Goal: Task Accomplishment & Management: Manage account settings

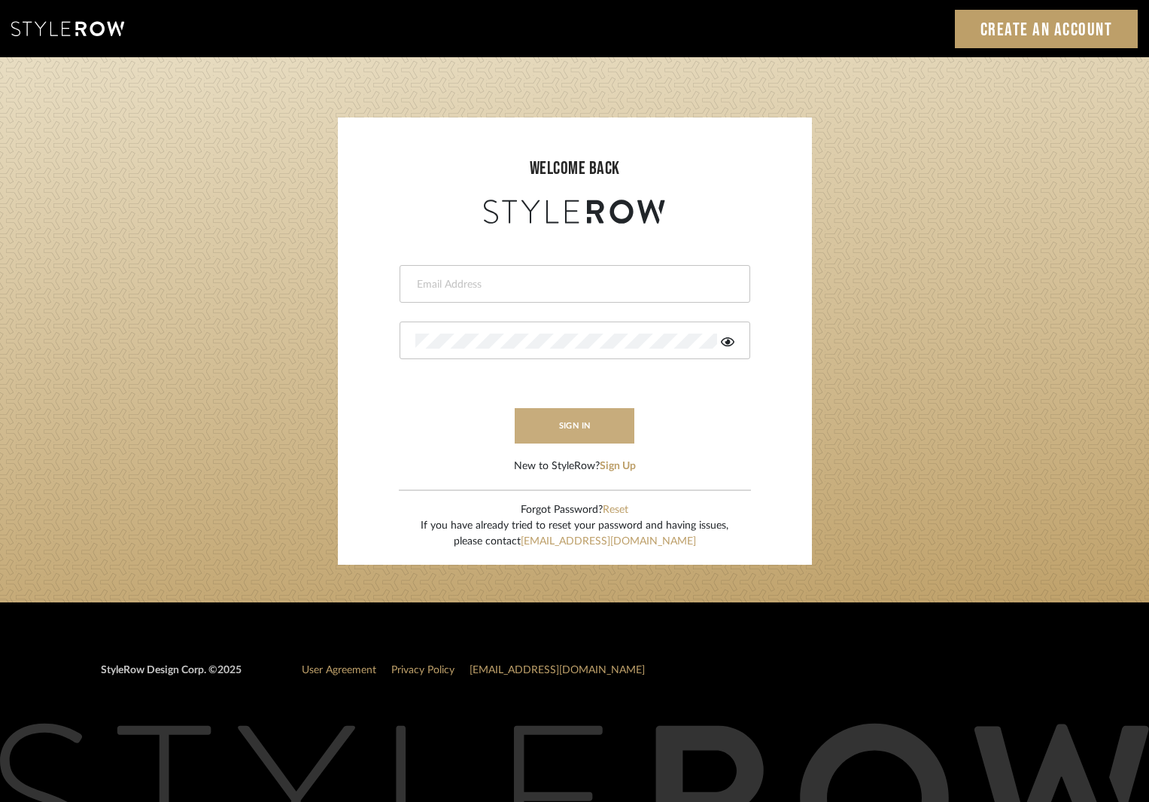
type input "ksears@morgantewilson.com"
click at [582, 425] on button "sign in" at bounding box center [575, 425] width 120 height 35
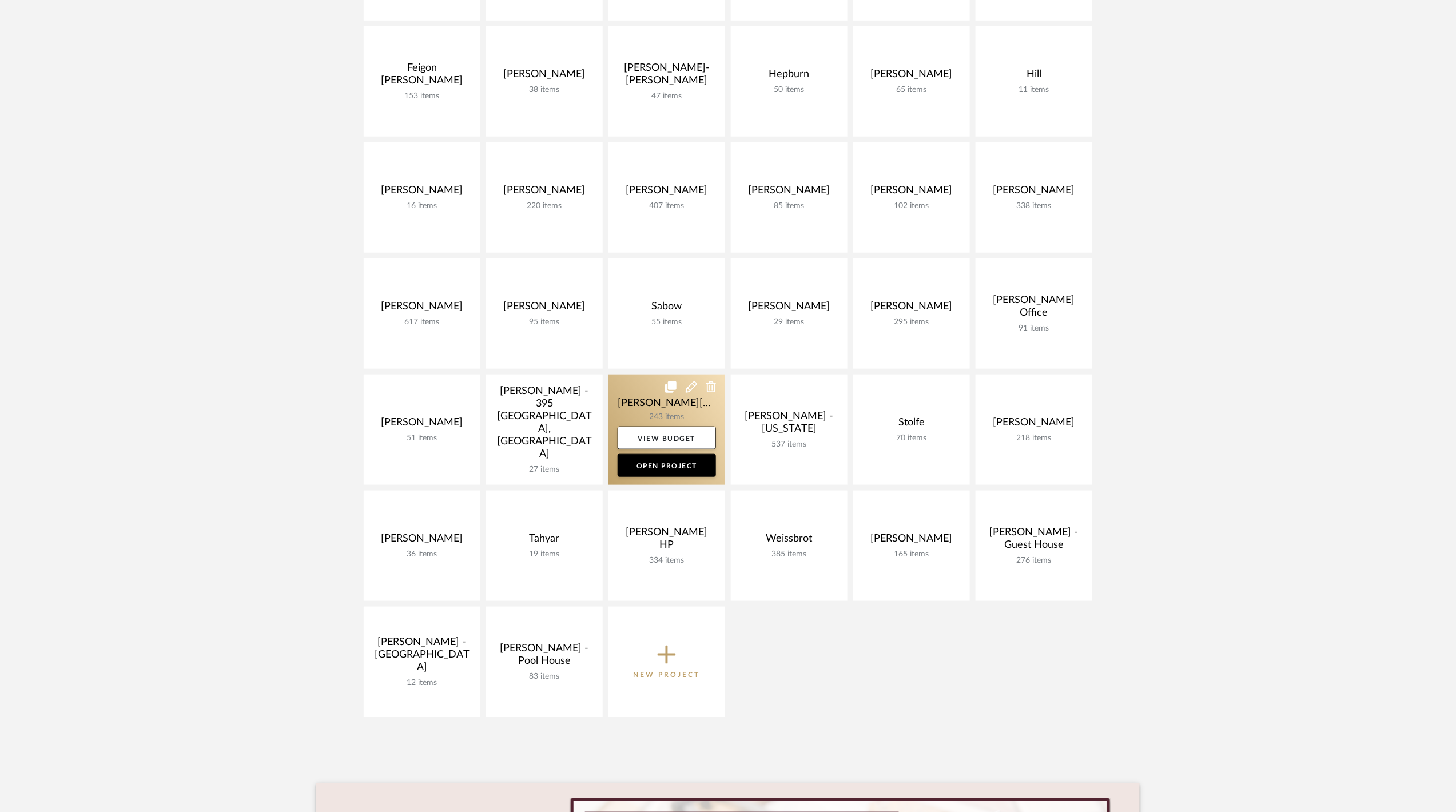
scroll to position [381, 0]
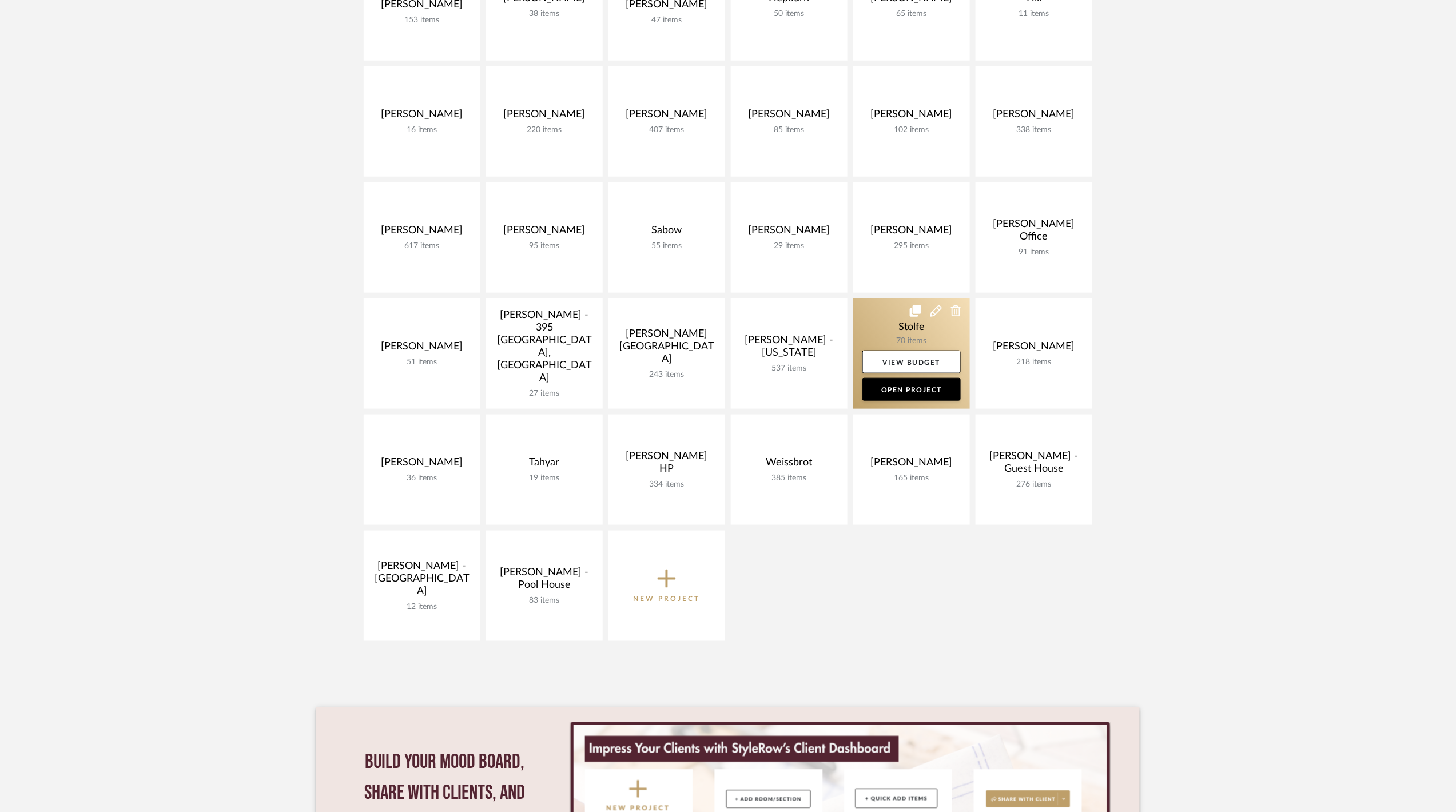
click at [903, 336] on link at bounding box center [912, 353] width 117 height 110
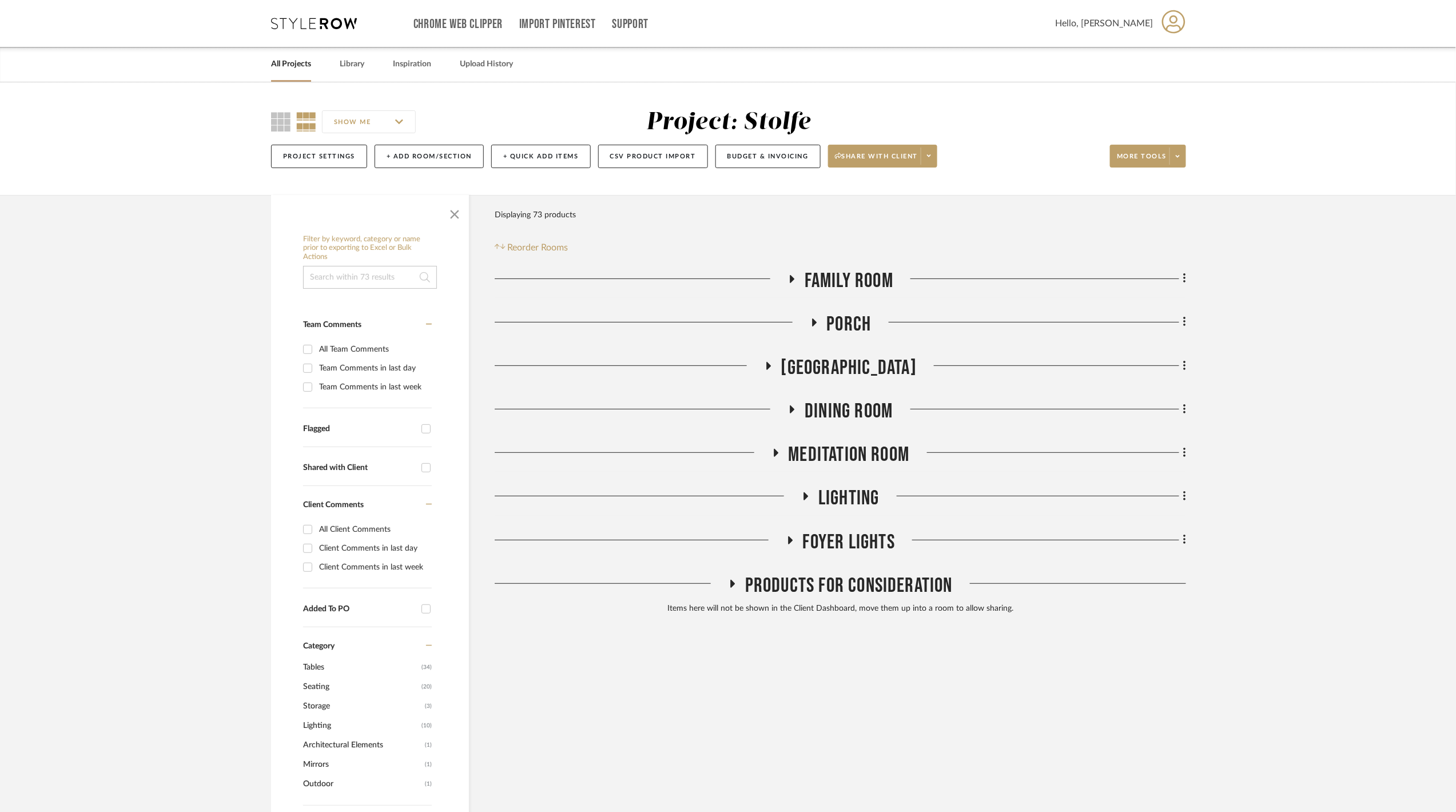
click at [834, 536] on span "Foyer Lights" at bounding box center [849, 542] width 92 height 24
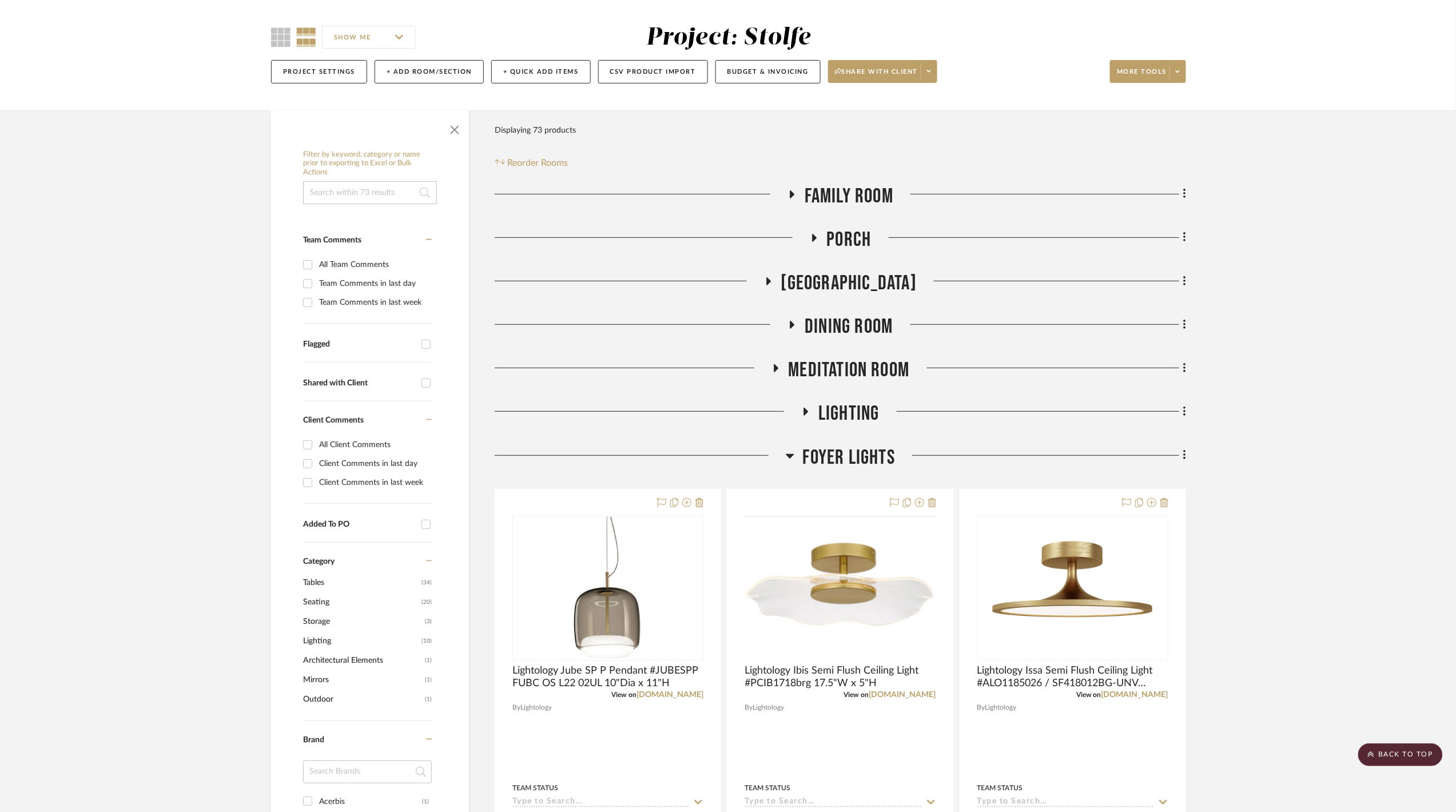
scroll to position [8, 0]
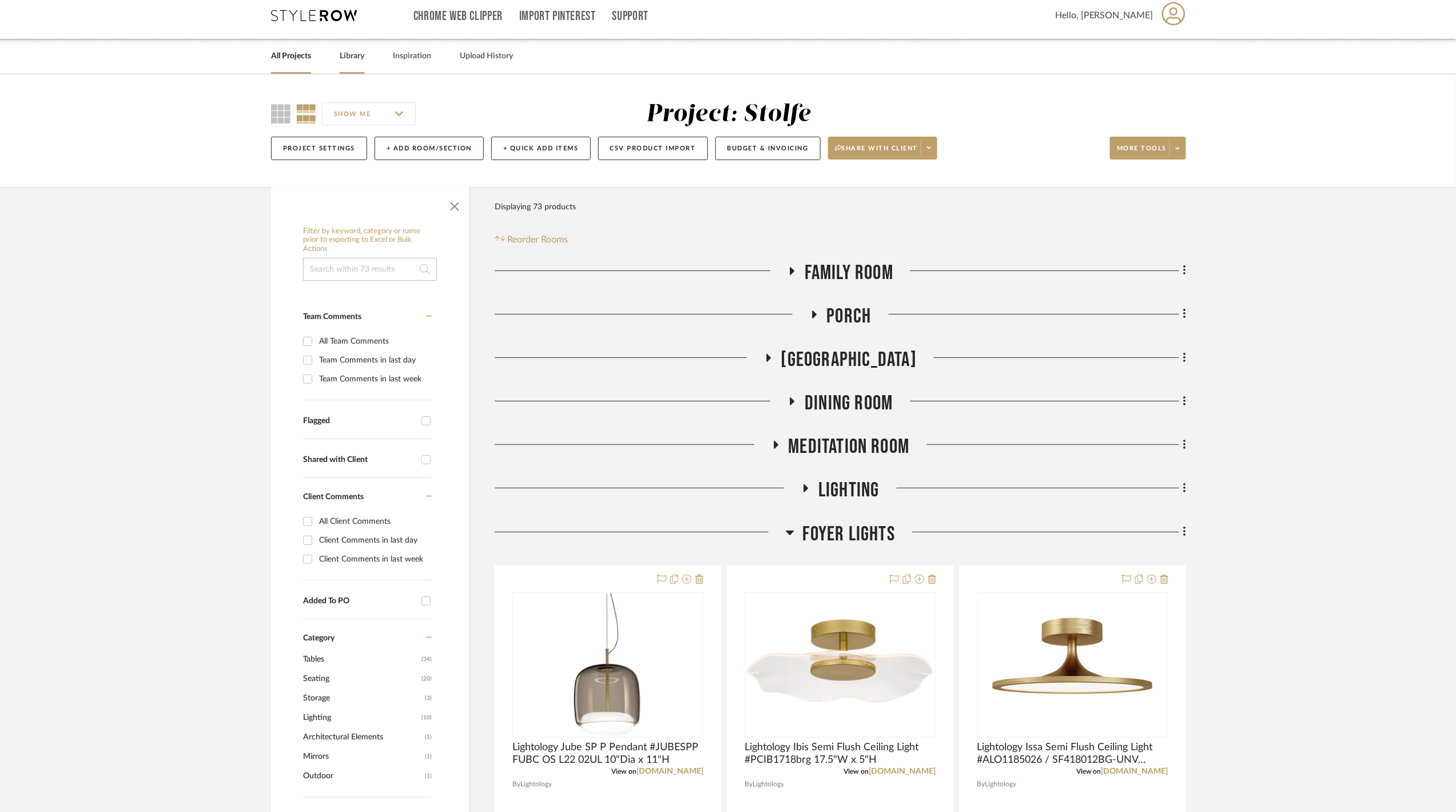
click at [353, 63] on link "Library" at bounding box center [352, 56] width 24 height 15
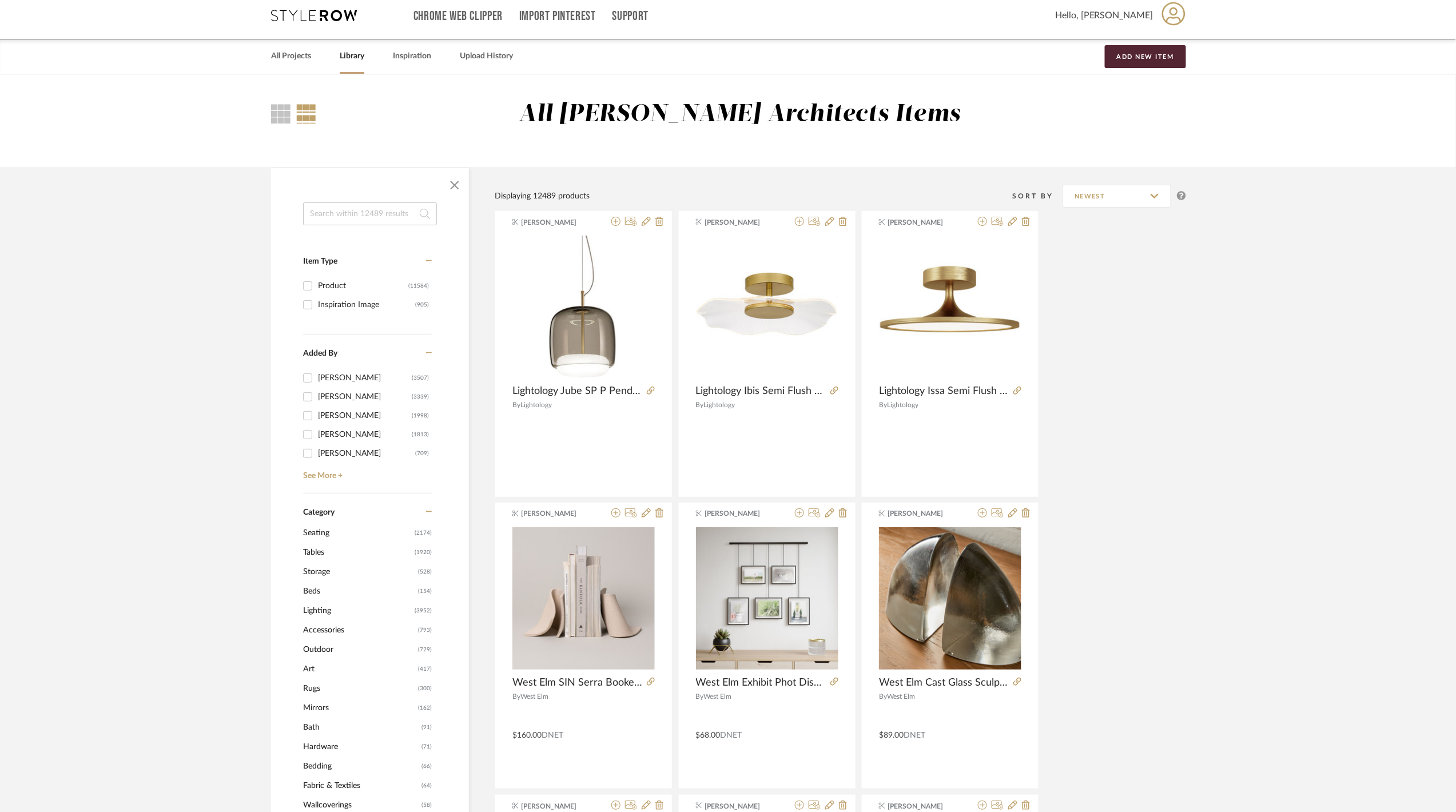
click at [330, 611] on span "Lighting" at bounding box center [357, 611] width 109 height 20
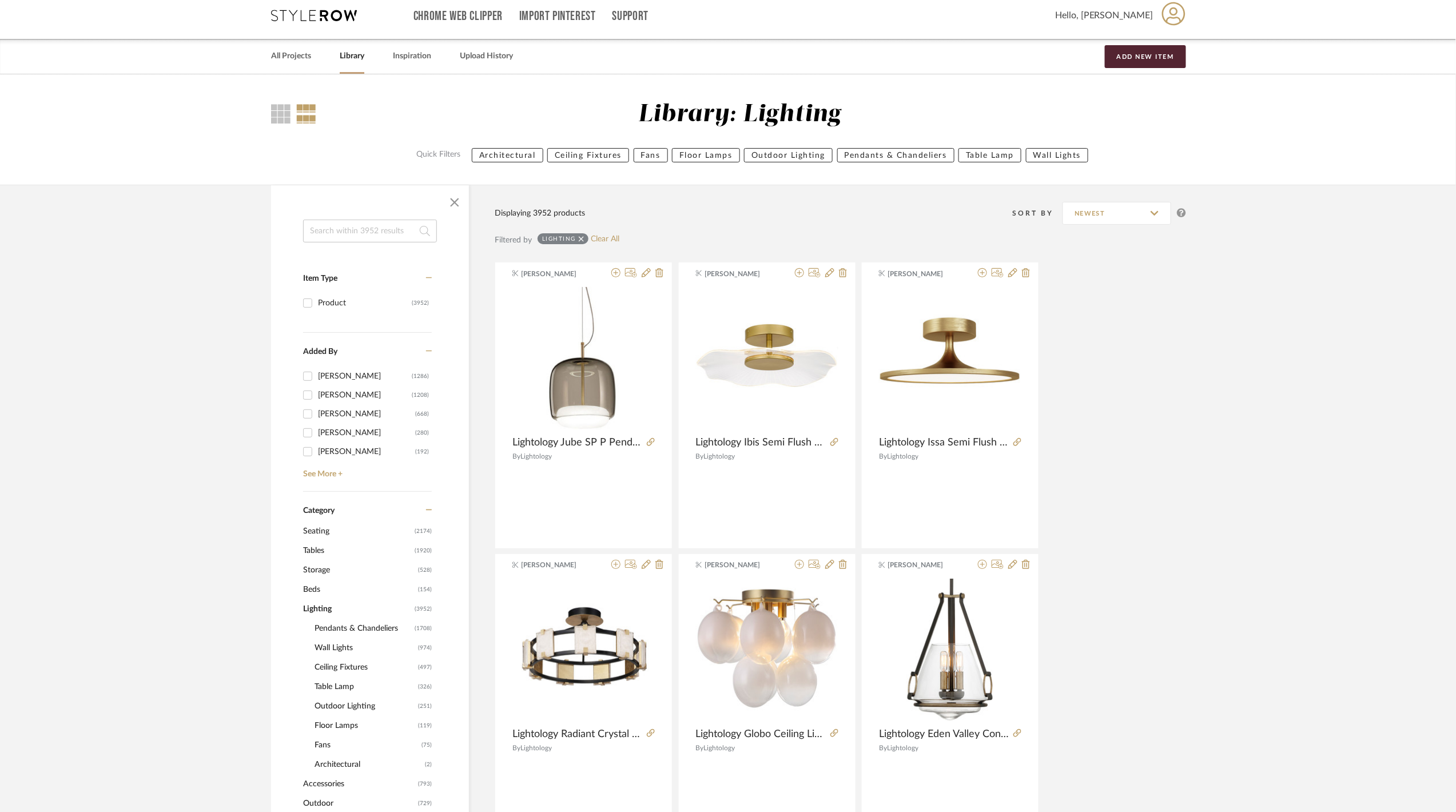
click at [362, 625] on span "Pendants & Chandeliers" at bounding box center [363, 628] width 97 height 20
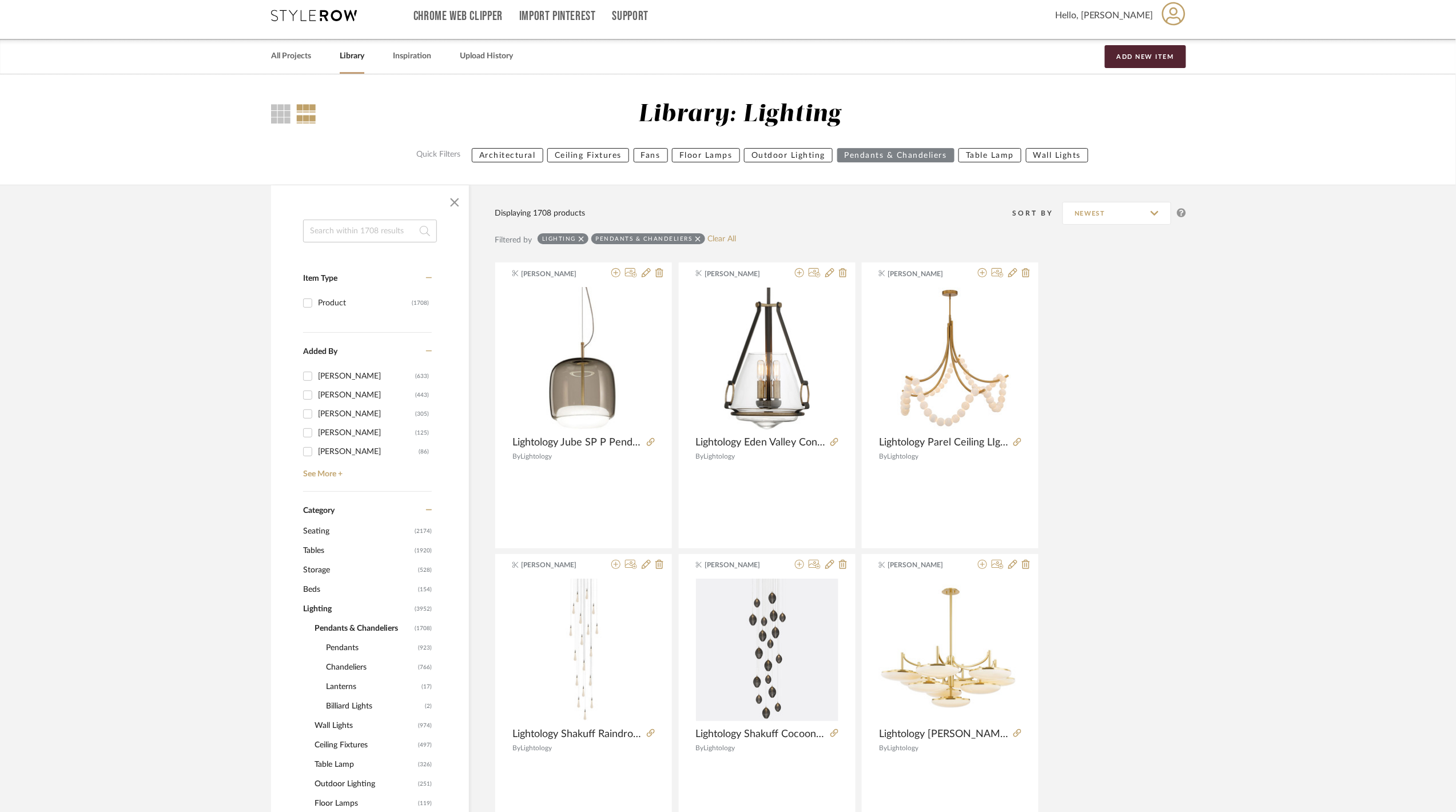
click at [350, 645] on span "Pendants" at bounding box center [370, 648] width 89 height 20
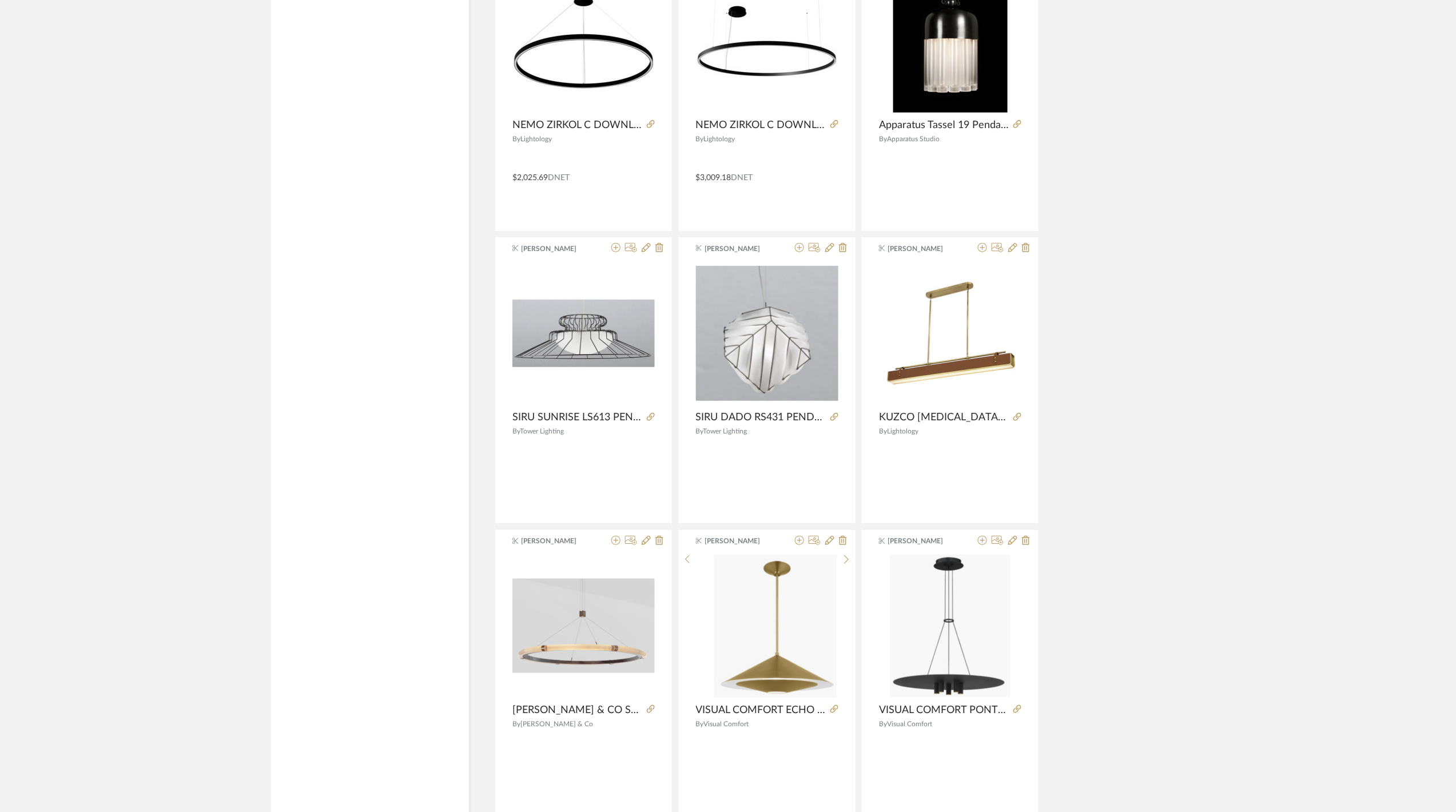
scroll to position [3058, 0]
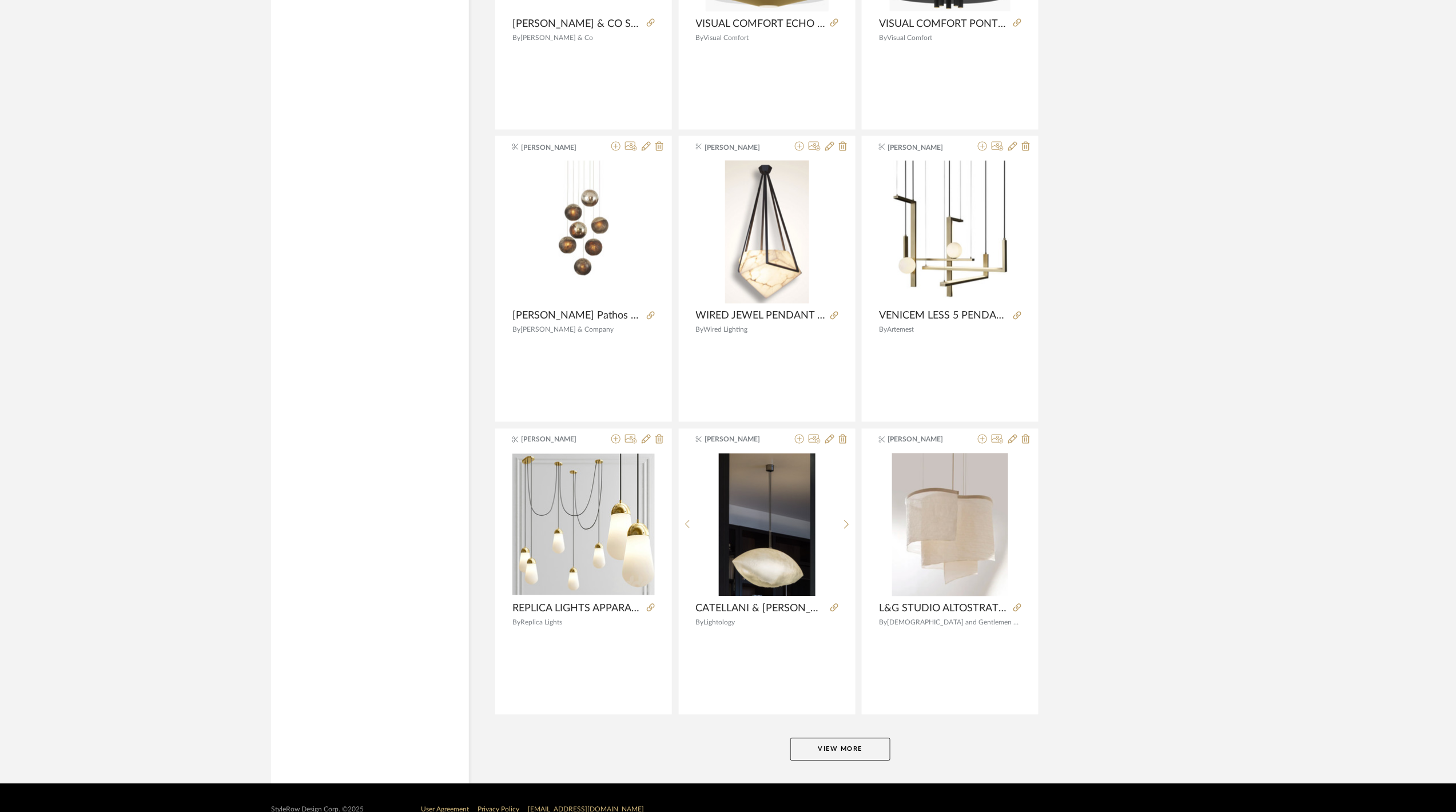
click at [834, 742] on button "View More" at bounding box center [840, 750] width 100 height 23
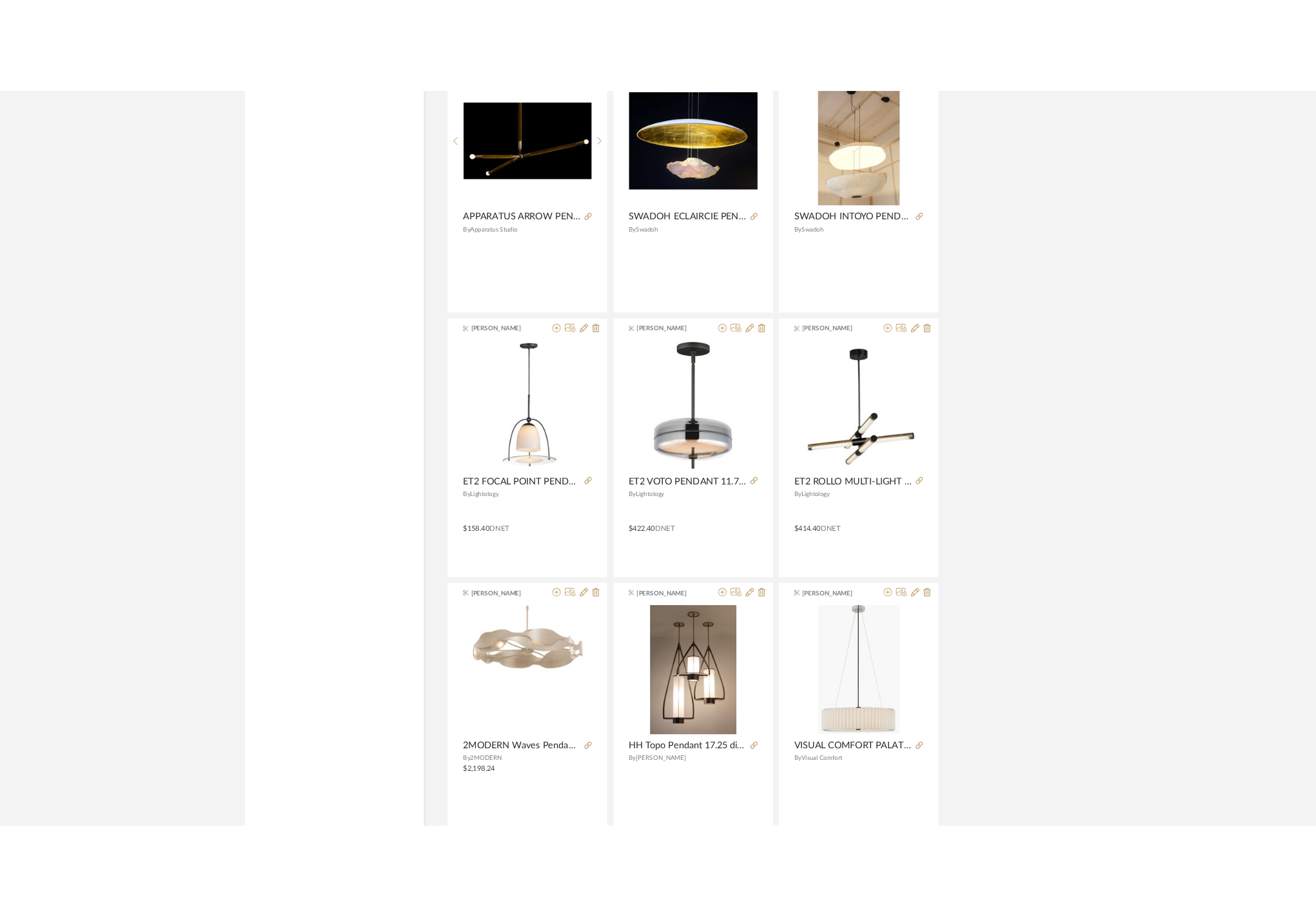
scroll to position [4224, 0]
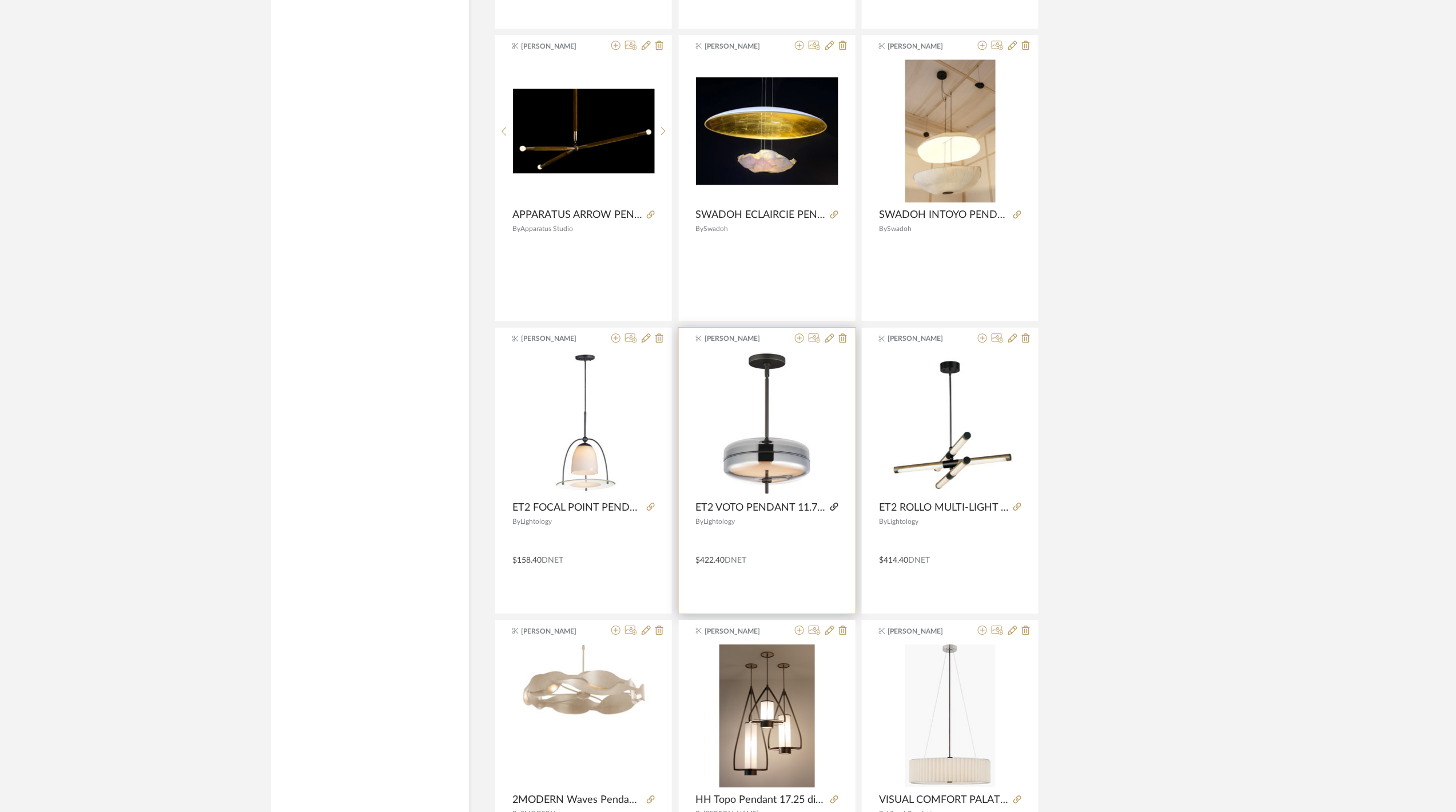
click at [831, 510] on icon at bounding box center [834, 507] width 8 height 8
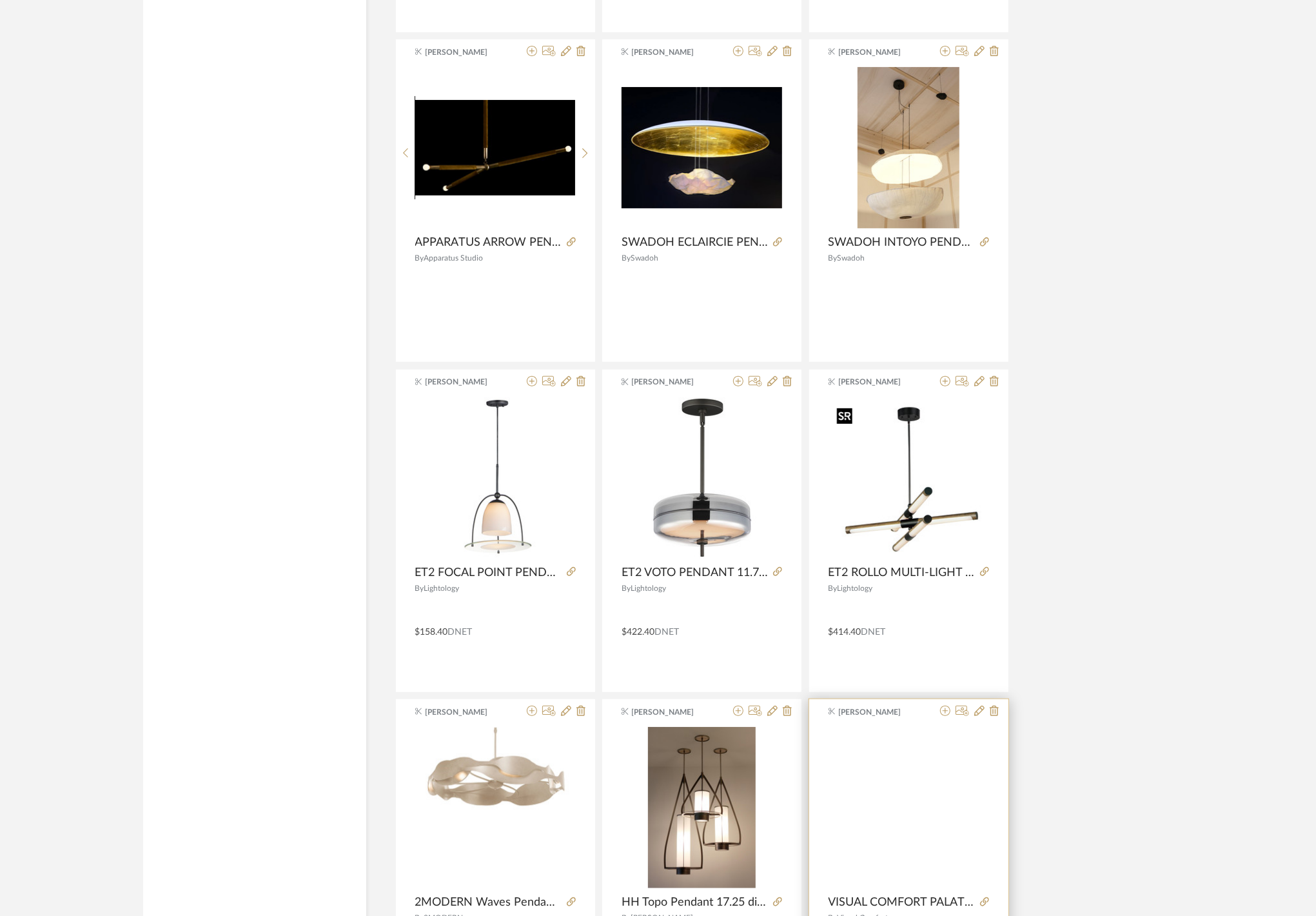
scroll to position [4481, 0]
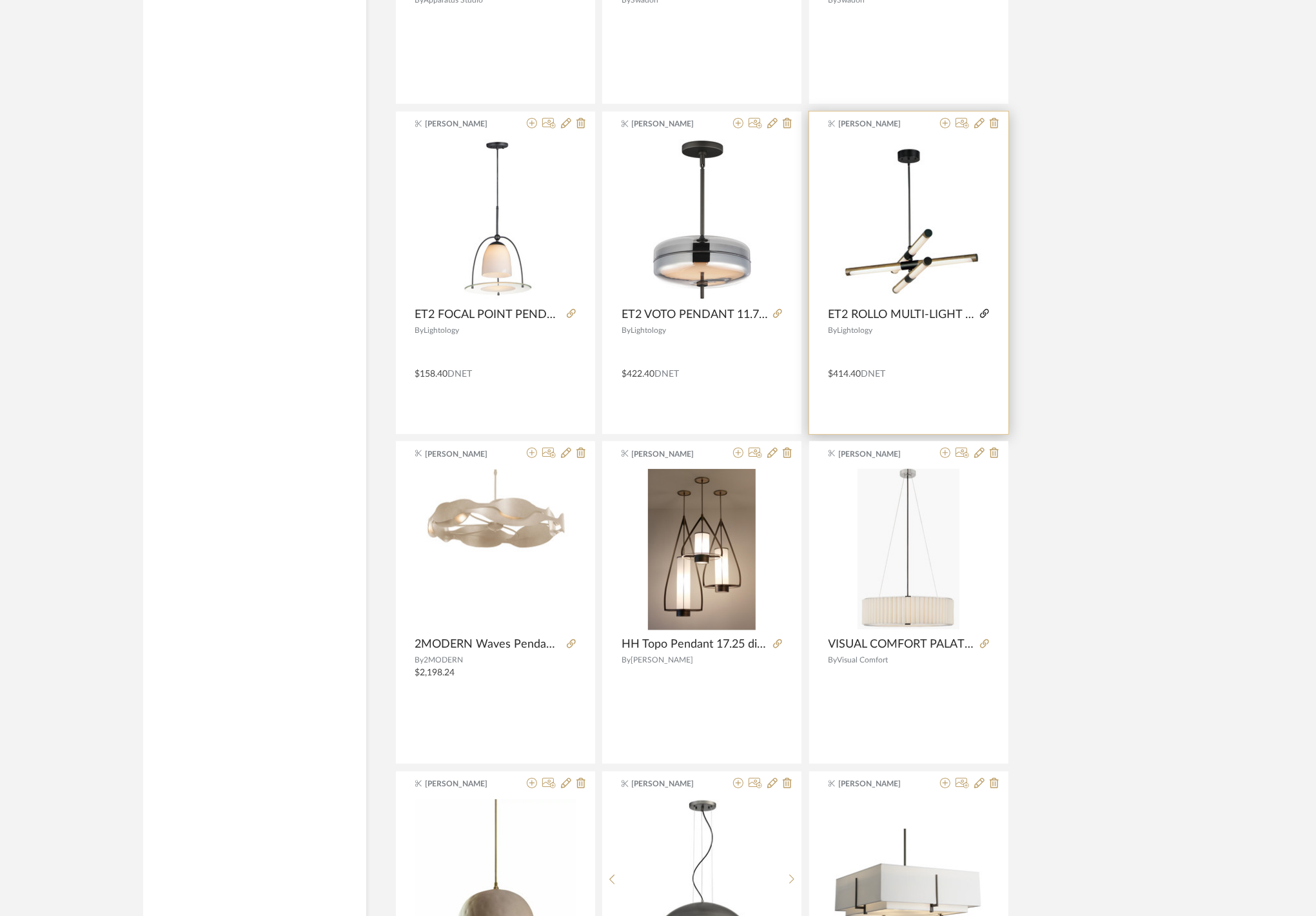
click at [983, 314] on icon at bounding box center [984, 314] width 9 height 9
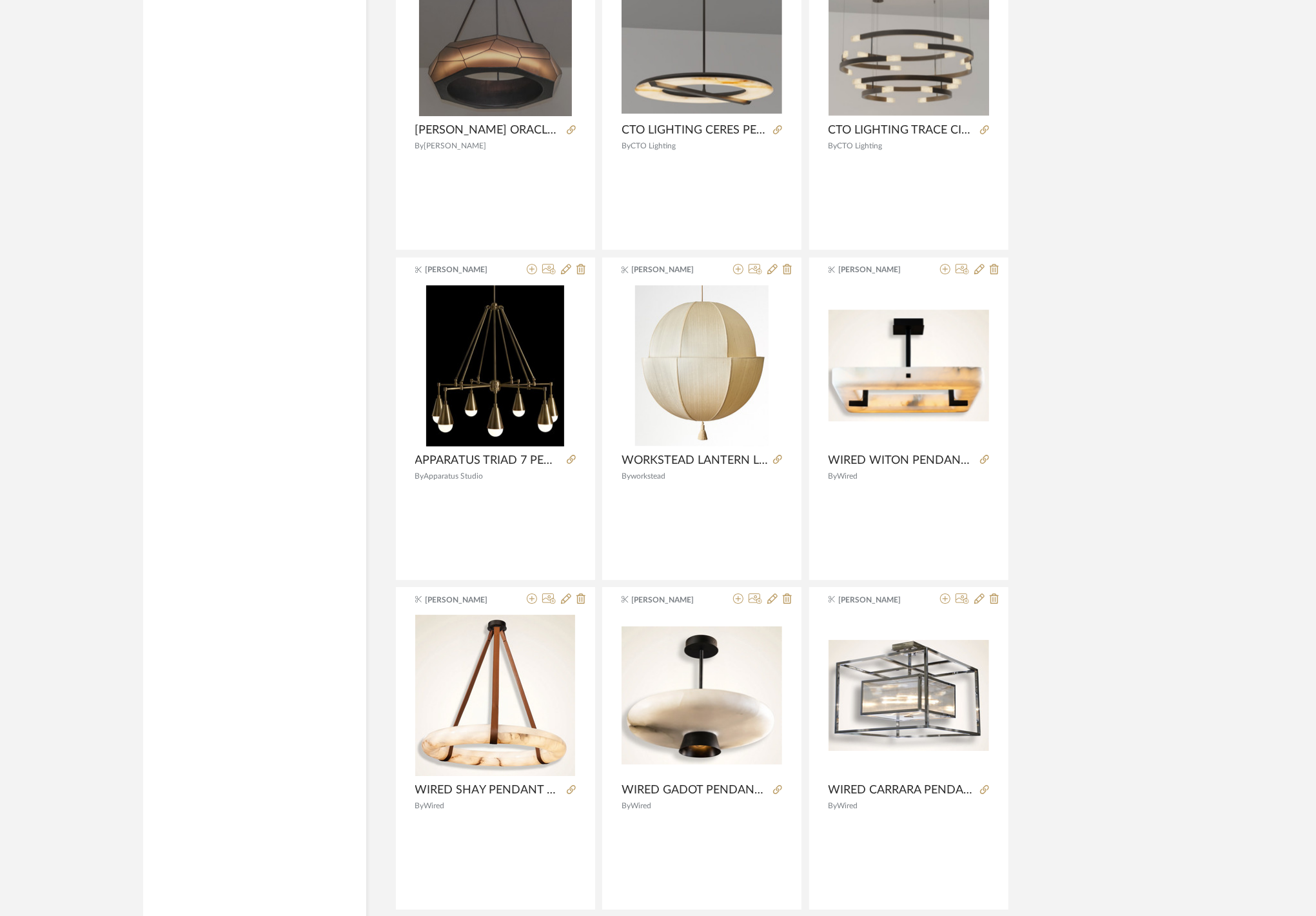
scroll to position [7446, 0]
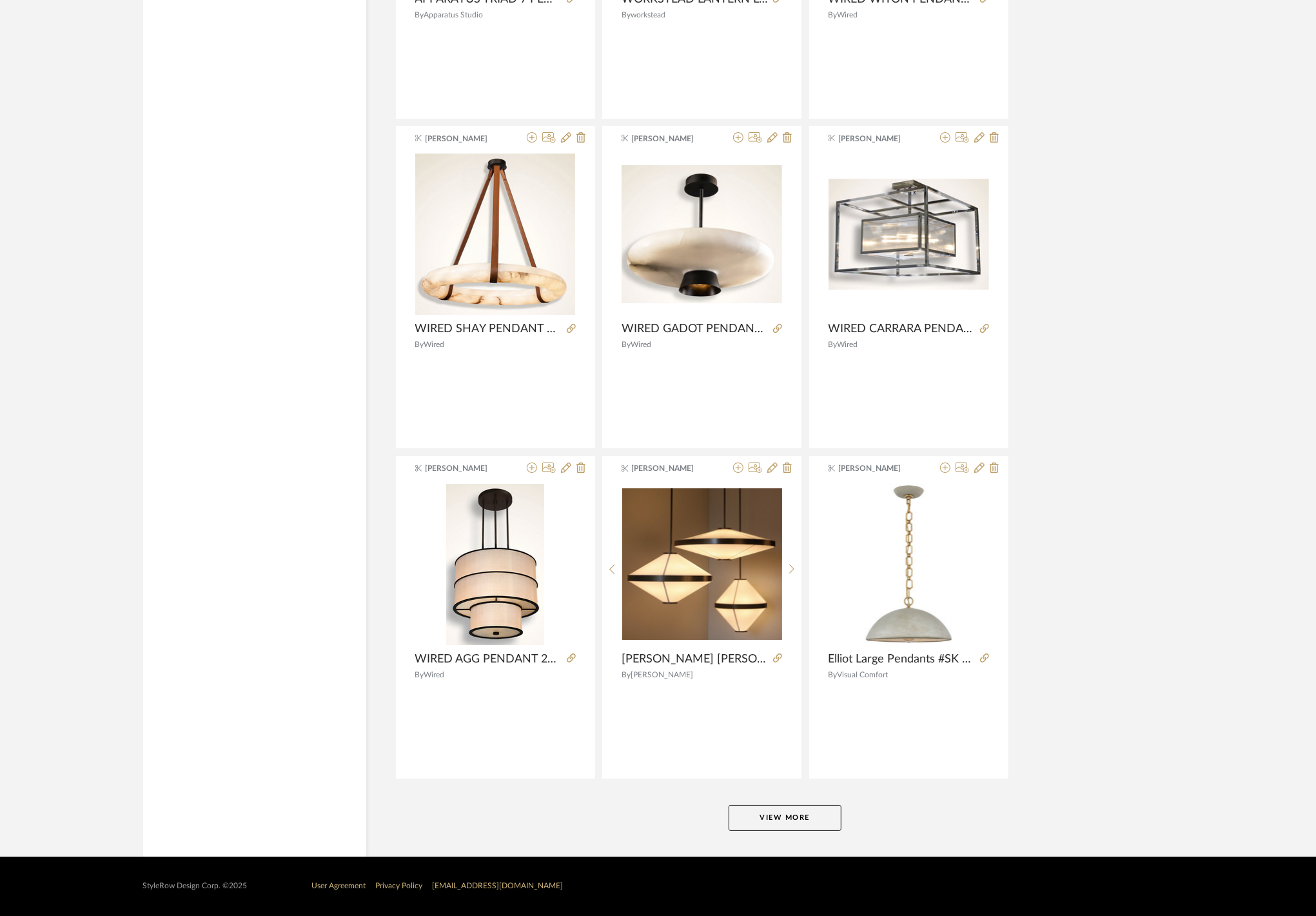
click at [778, 808] on button "View More" at bounding box center [786, 817] width 113 height 26
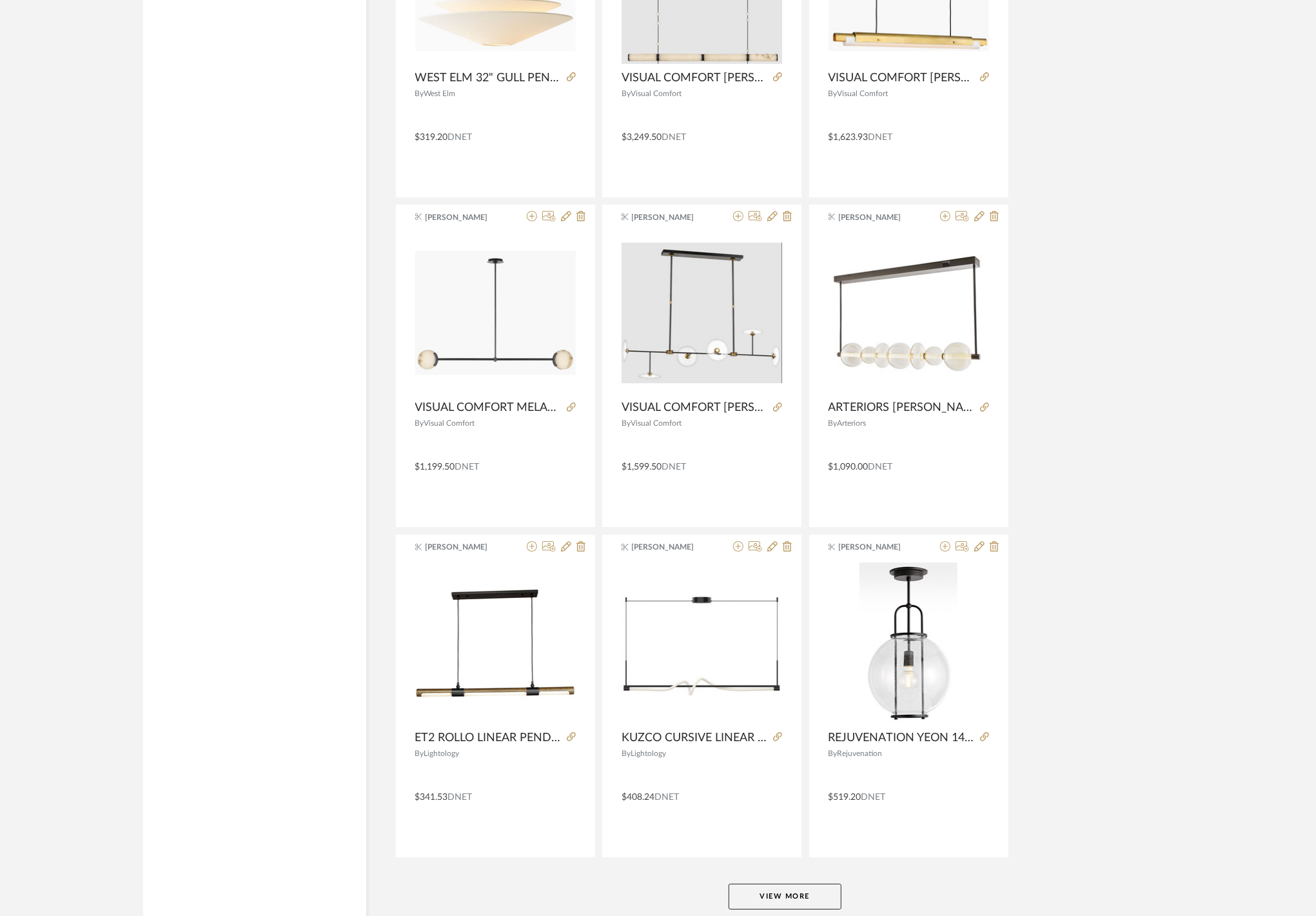
scroll to position [11410, 0]
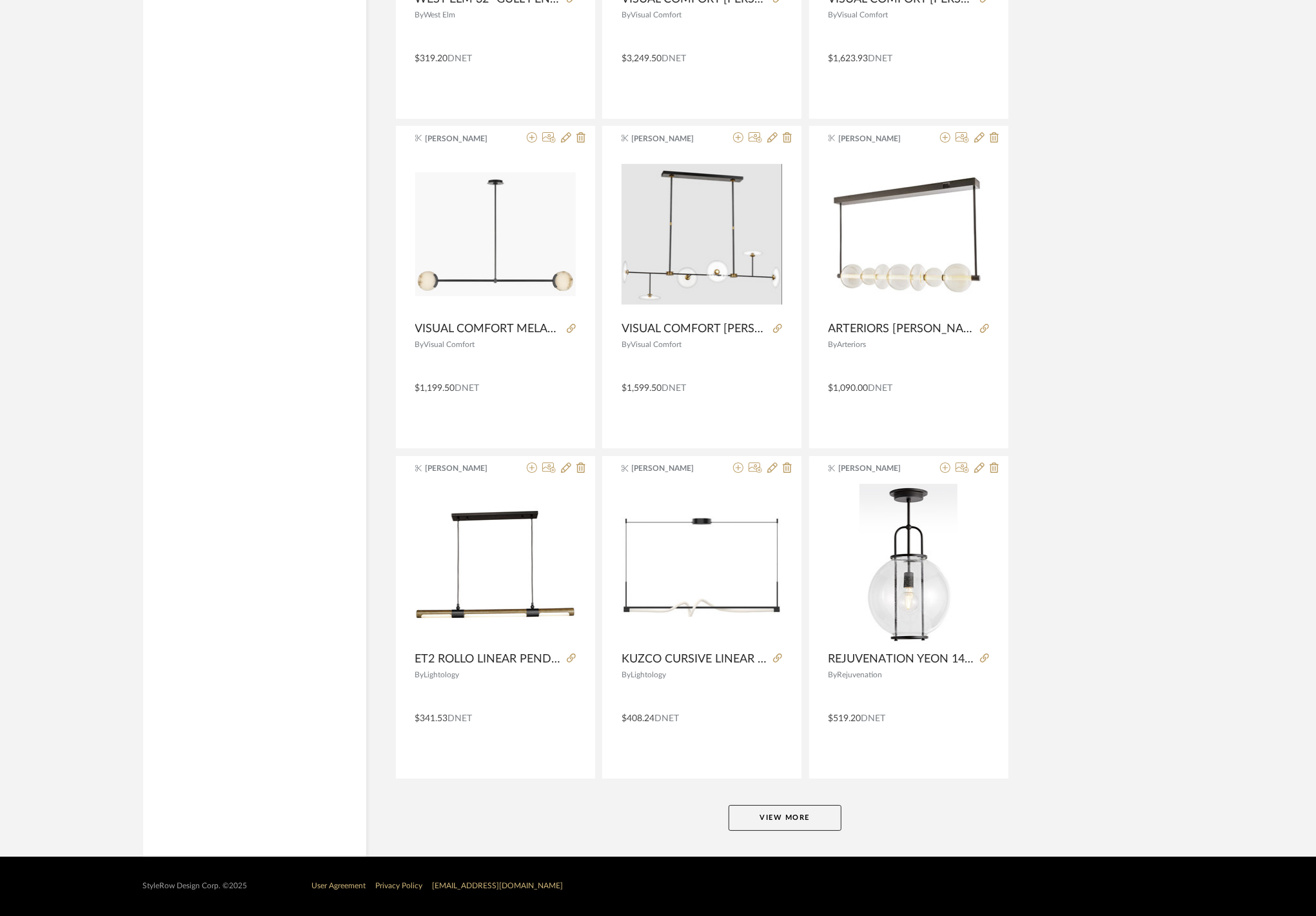
click at [805, 809] on button "View More" at bounding box center [786, 817] width 113 height 26
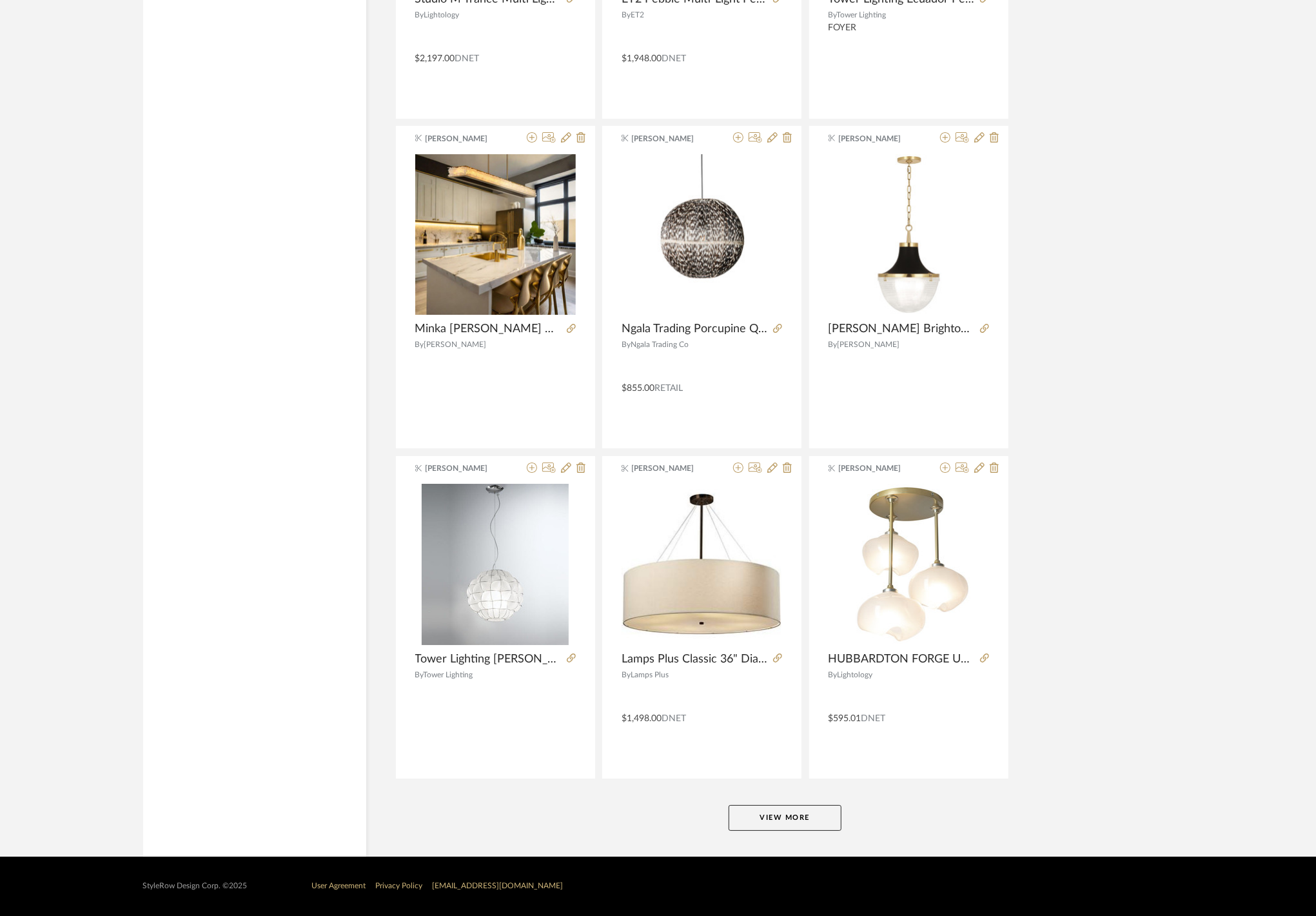
scroll to position [15375, 0]
click at [804, 823] on button "View More" at bounding box center [786, 817] width 113 height 26
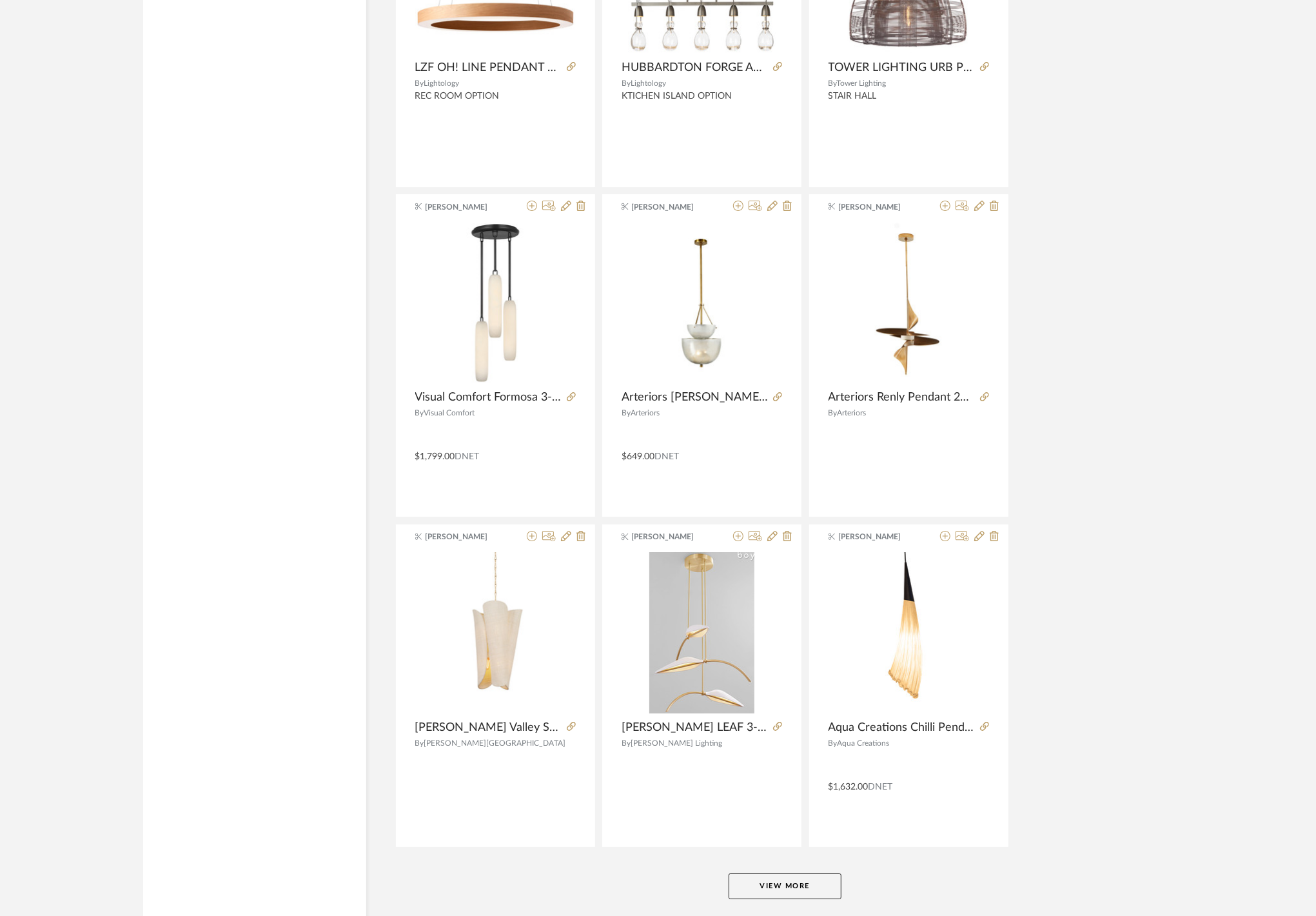
scroll to position [19339, 0]
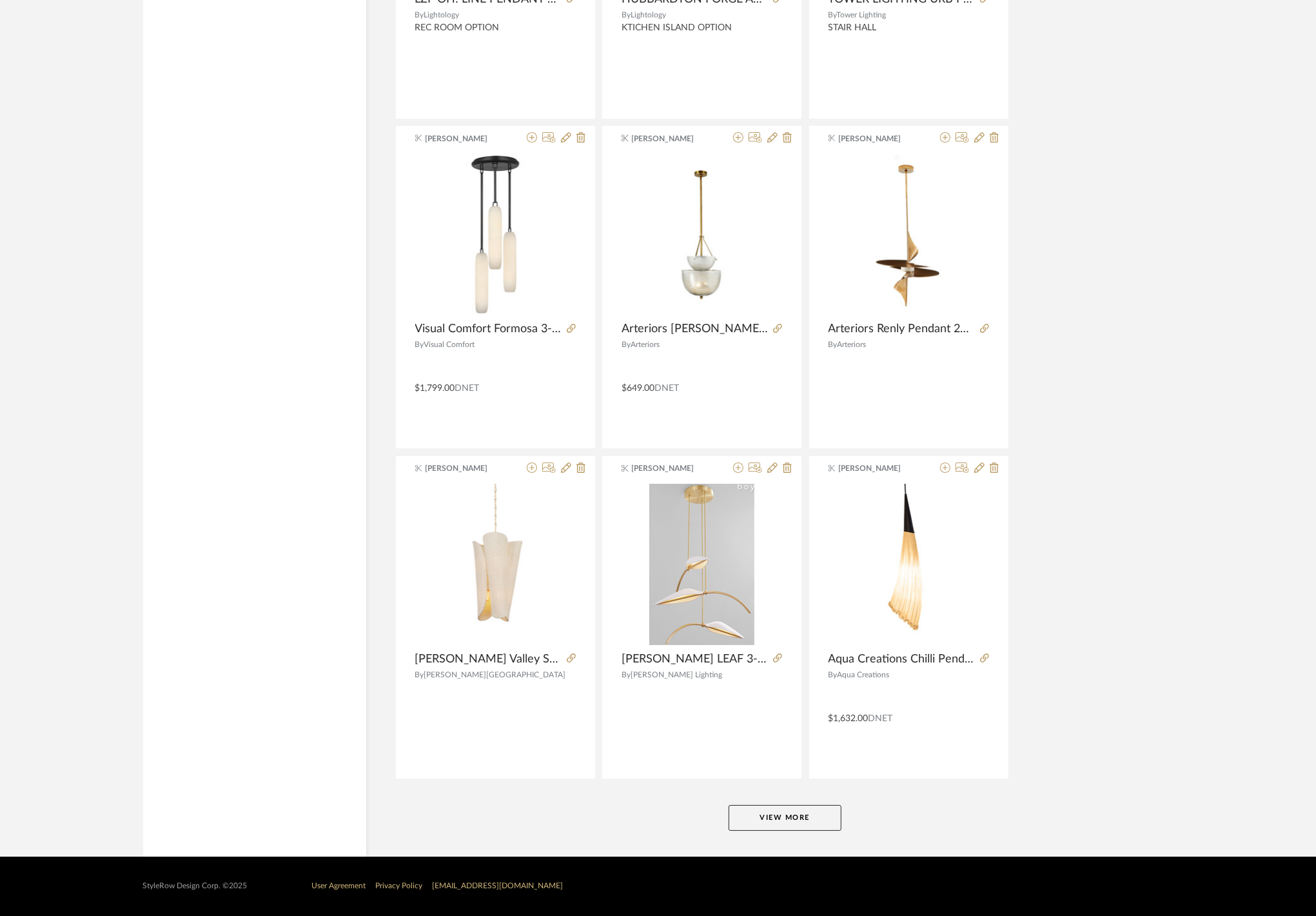
click at [794, 821] on button "View More" at bounding box center [786, 817] width 113 height 26
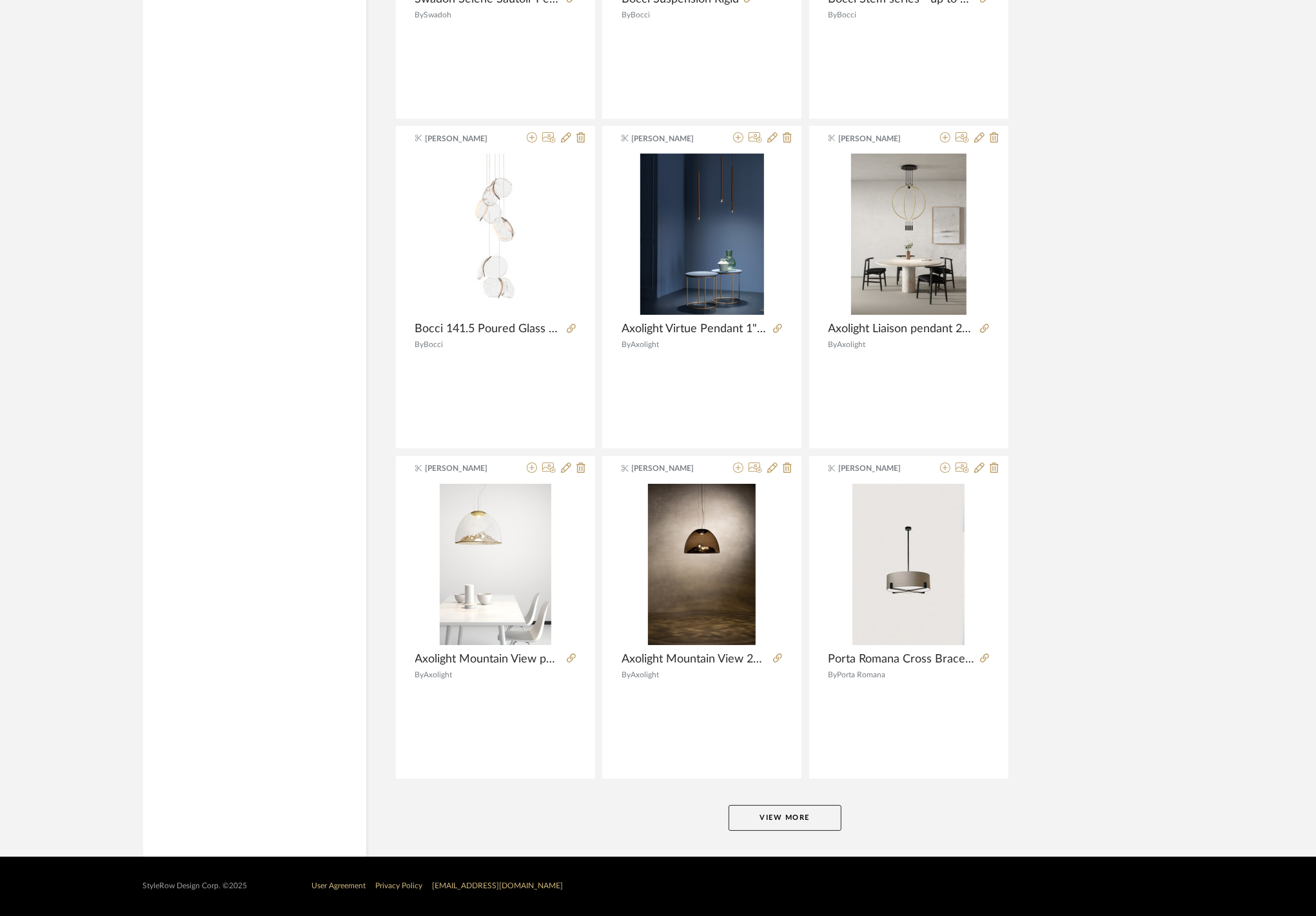
scroll to position [23304, 0]
click at [793, 819] on button "View More" at bounding box center [786, 817] width 113 height 26
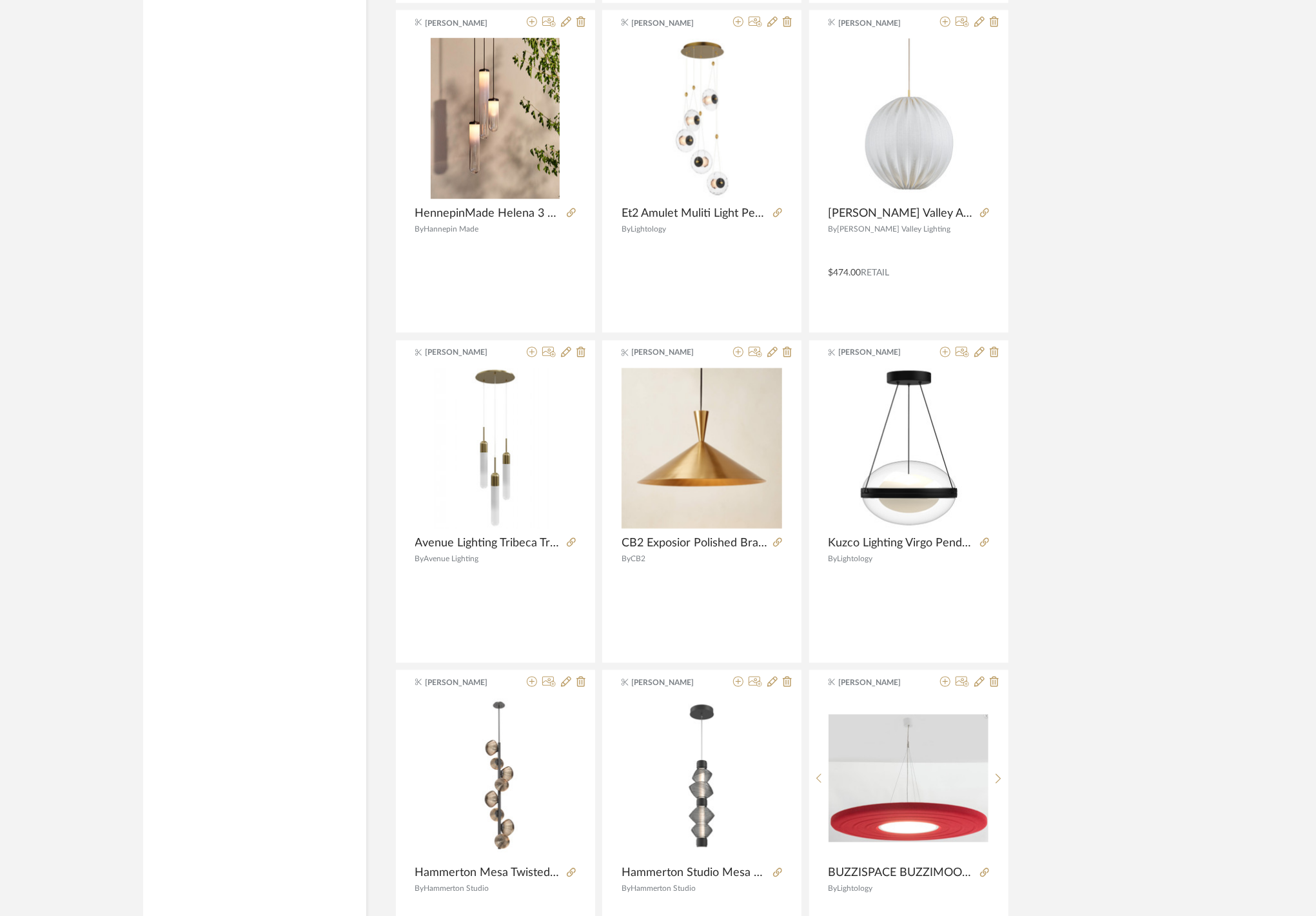
scroll to position [25540, 0]
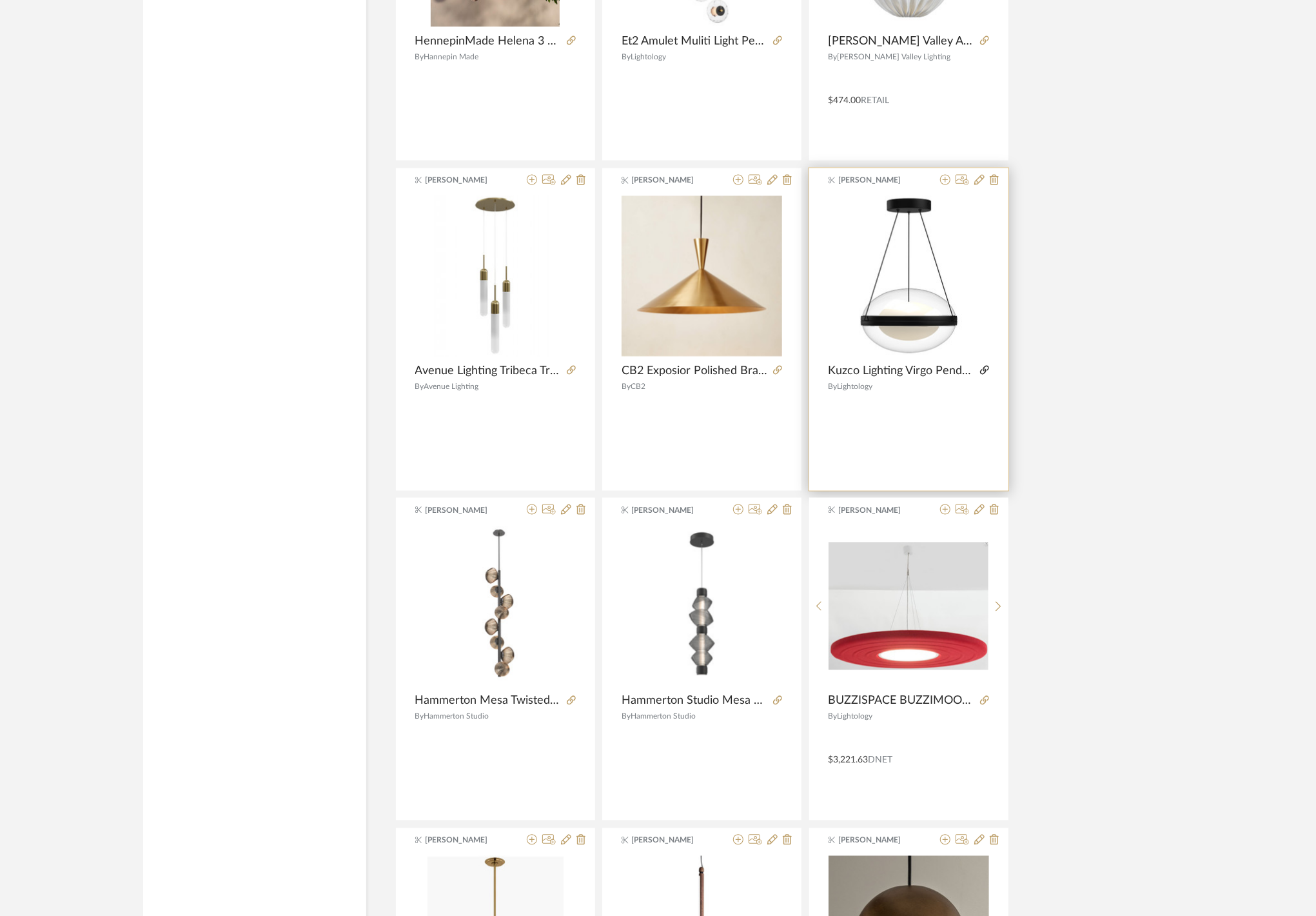
click at [986, 374] on icon at bounding box center [984, 370] width 9 height 9
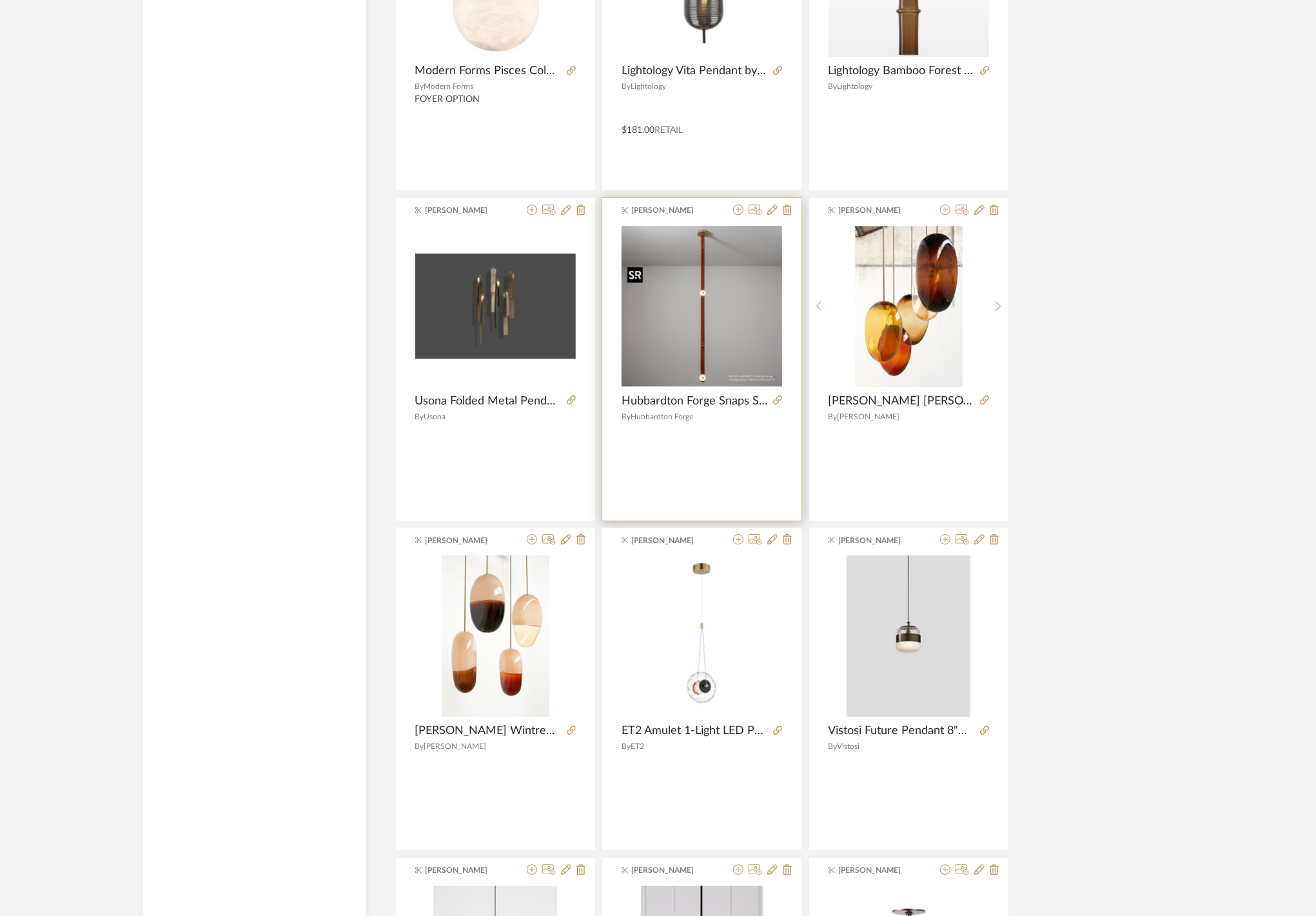
scroll to position [27267, 0]
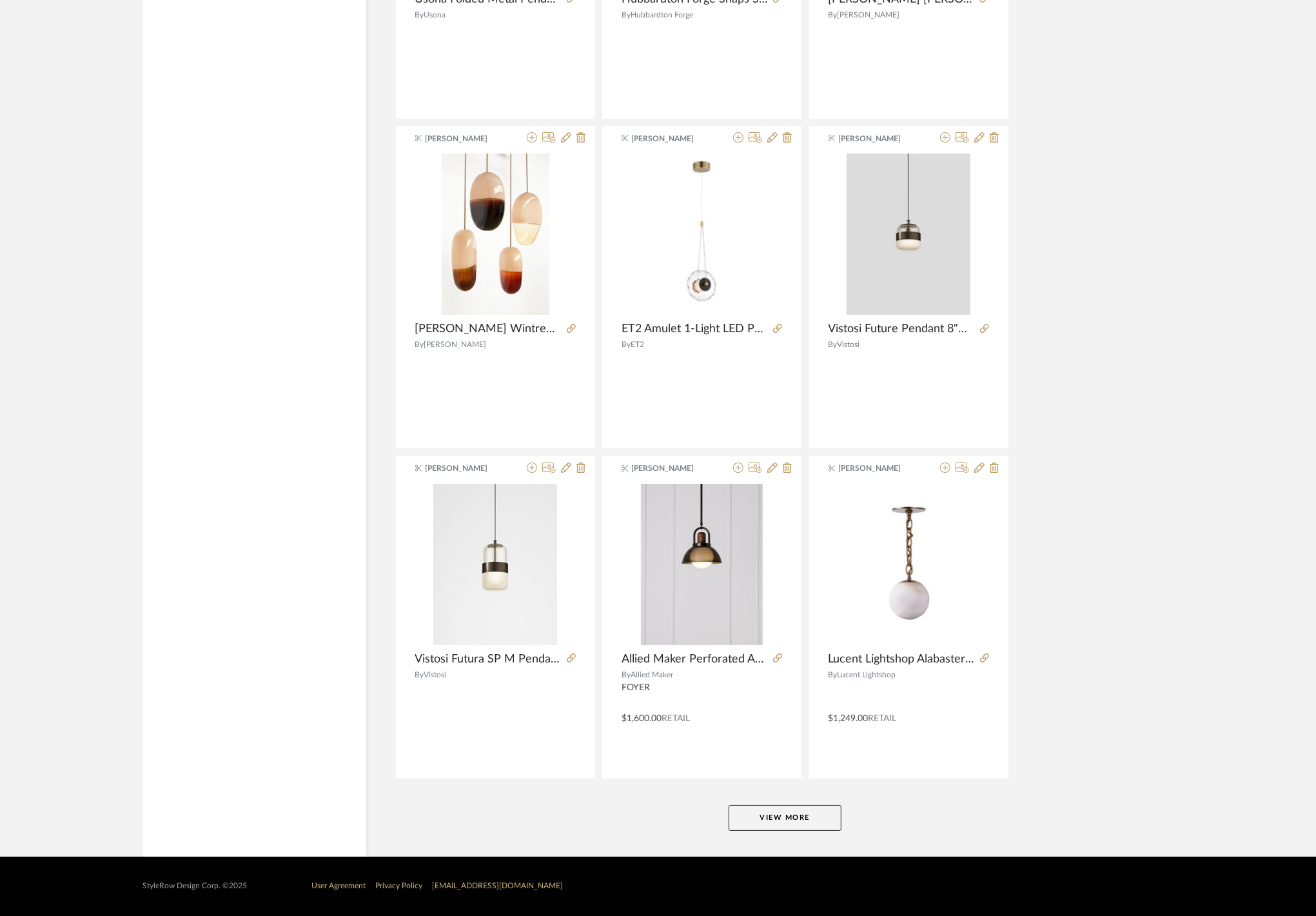
click at [807, 814] on button "View More" at bounding box center [786, 817] width 113 height 26
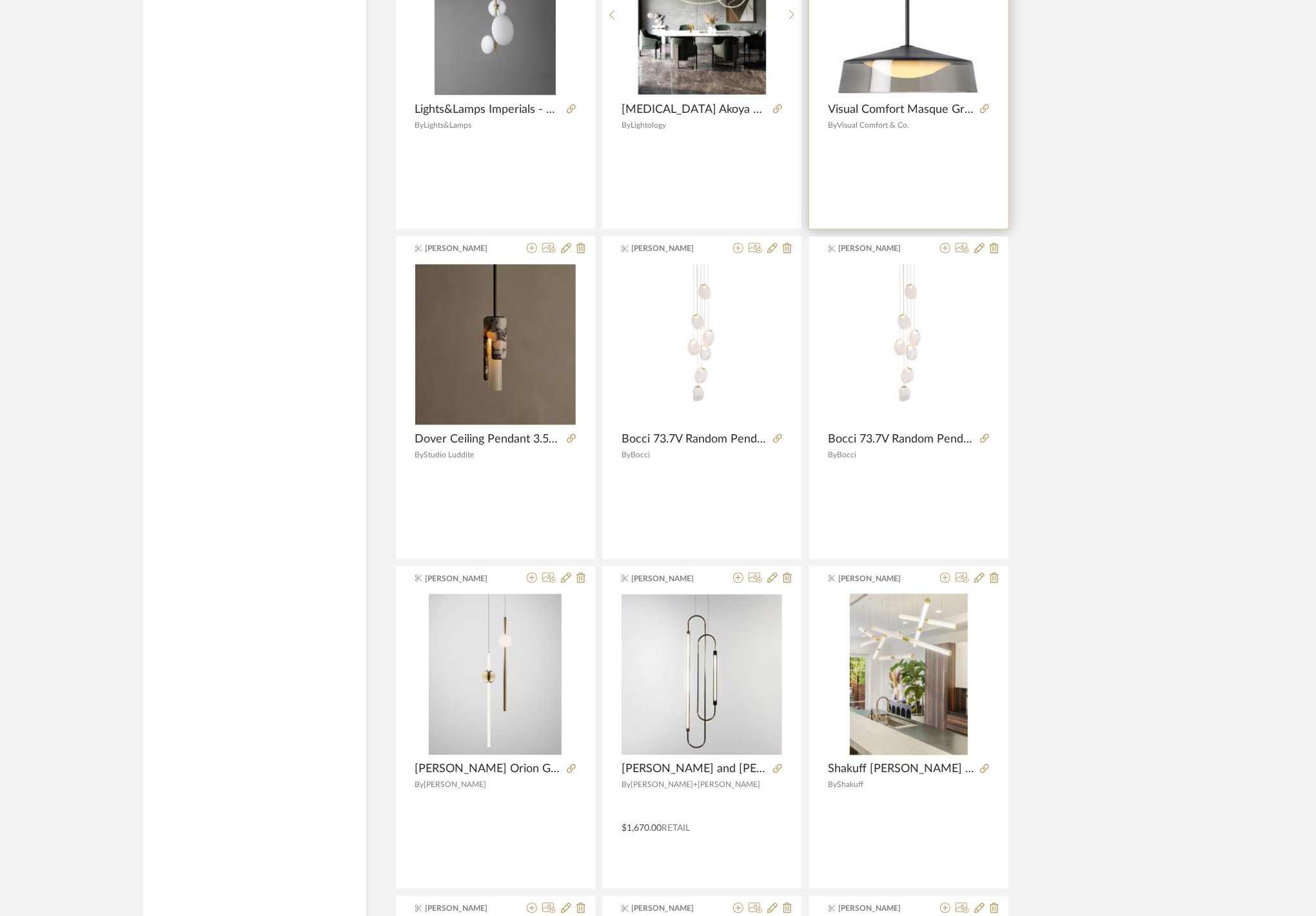
scroll to position [29172, 0]
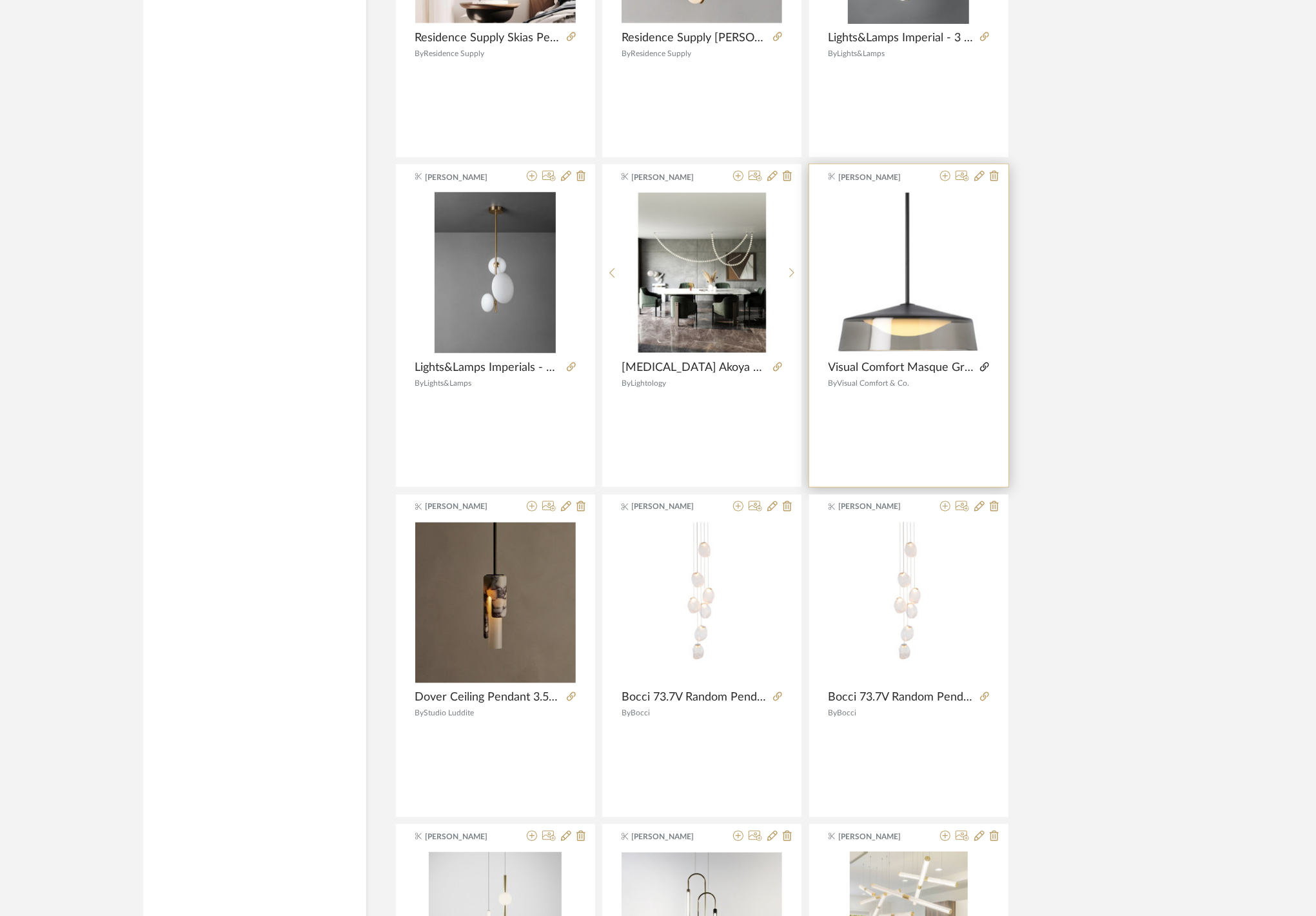
click at [980, 372] on fa-icon at bounding box center [984, 368] width 9 height 9
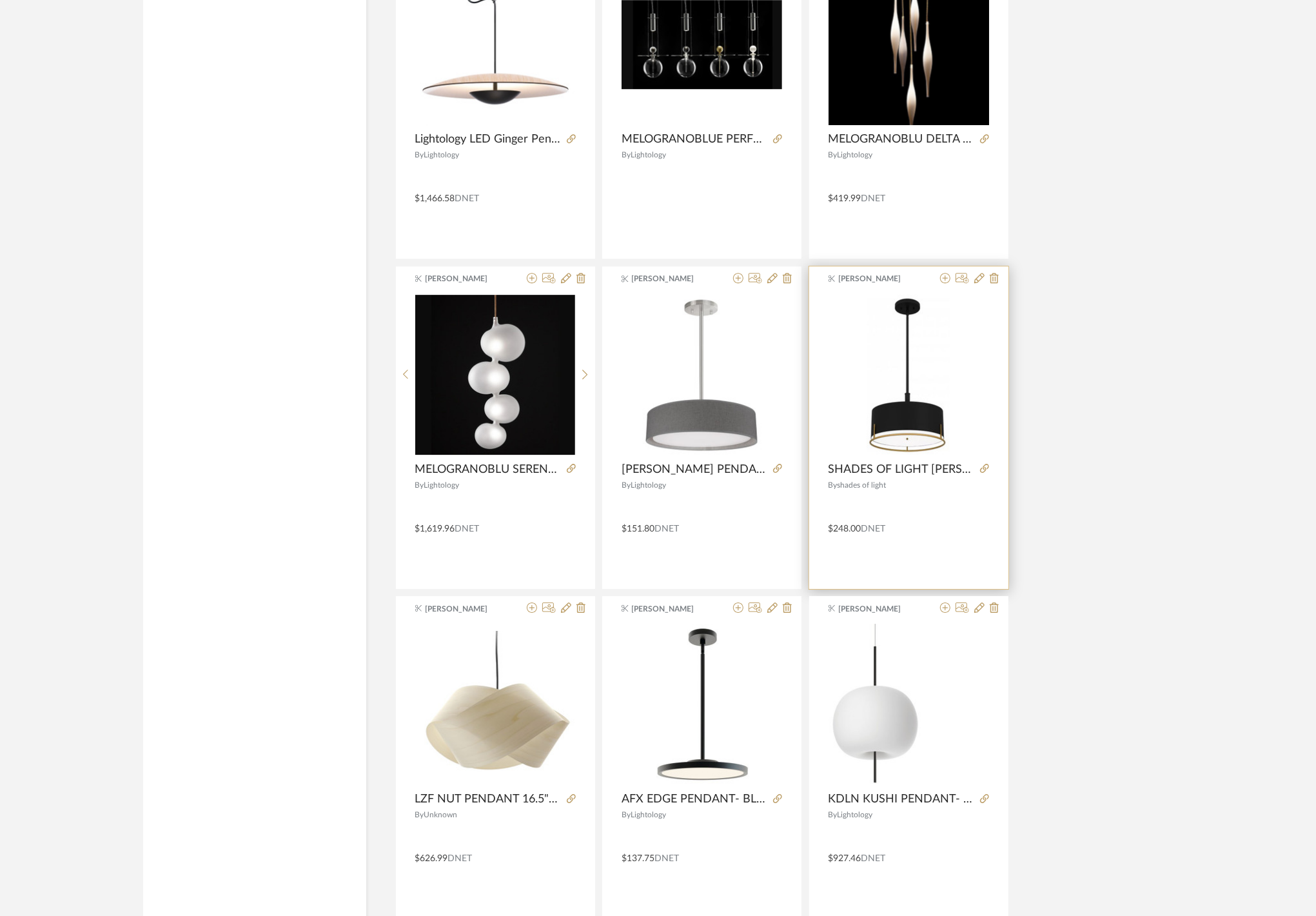
scroll to position [31232, 0]
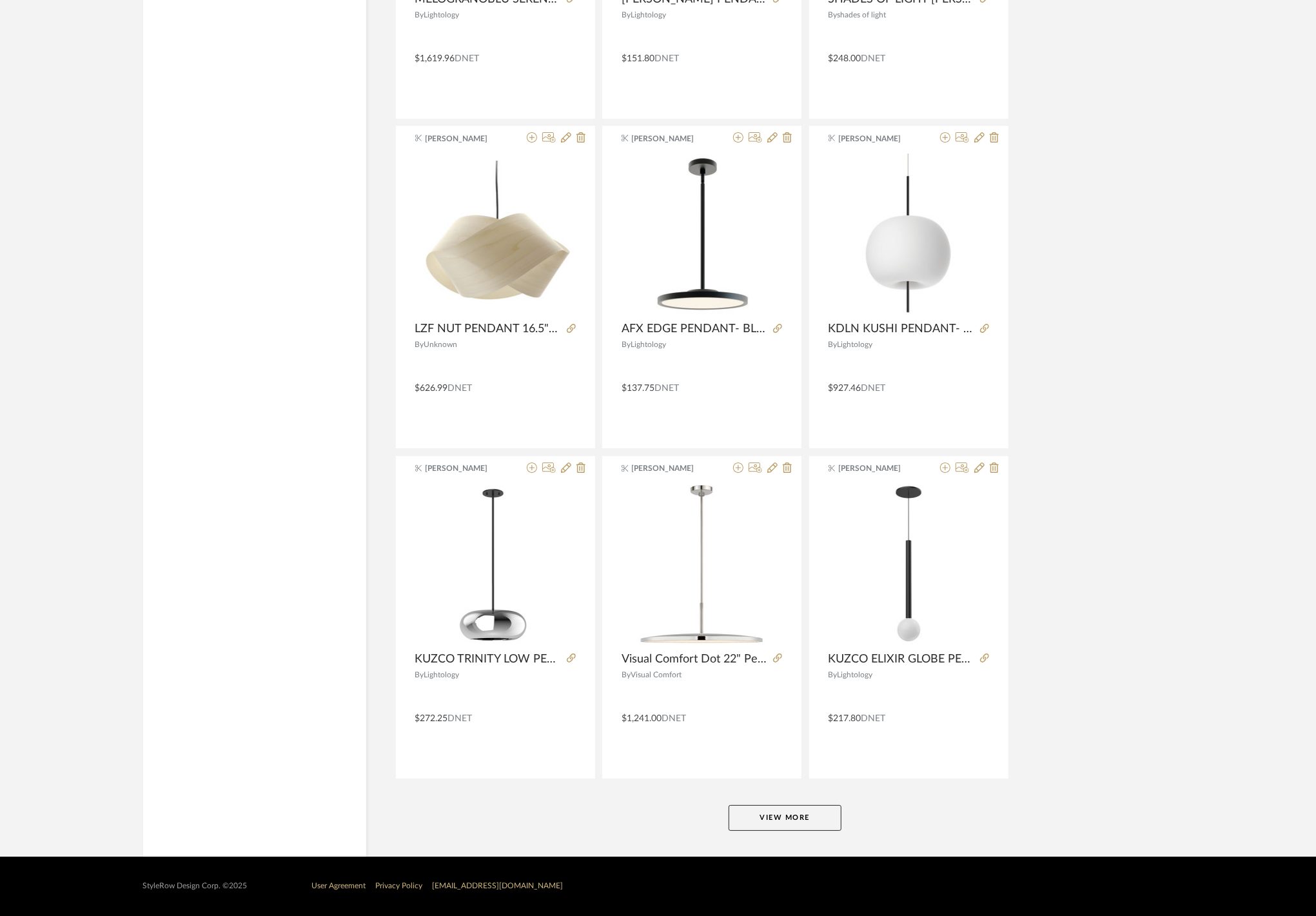
click at [764, 817] on button "View More" at bounding box center [786, 817] width 113 height 26
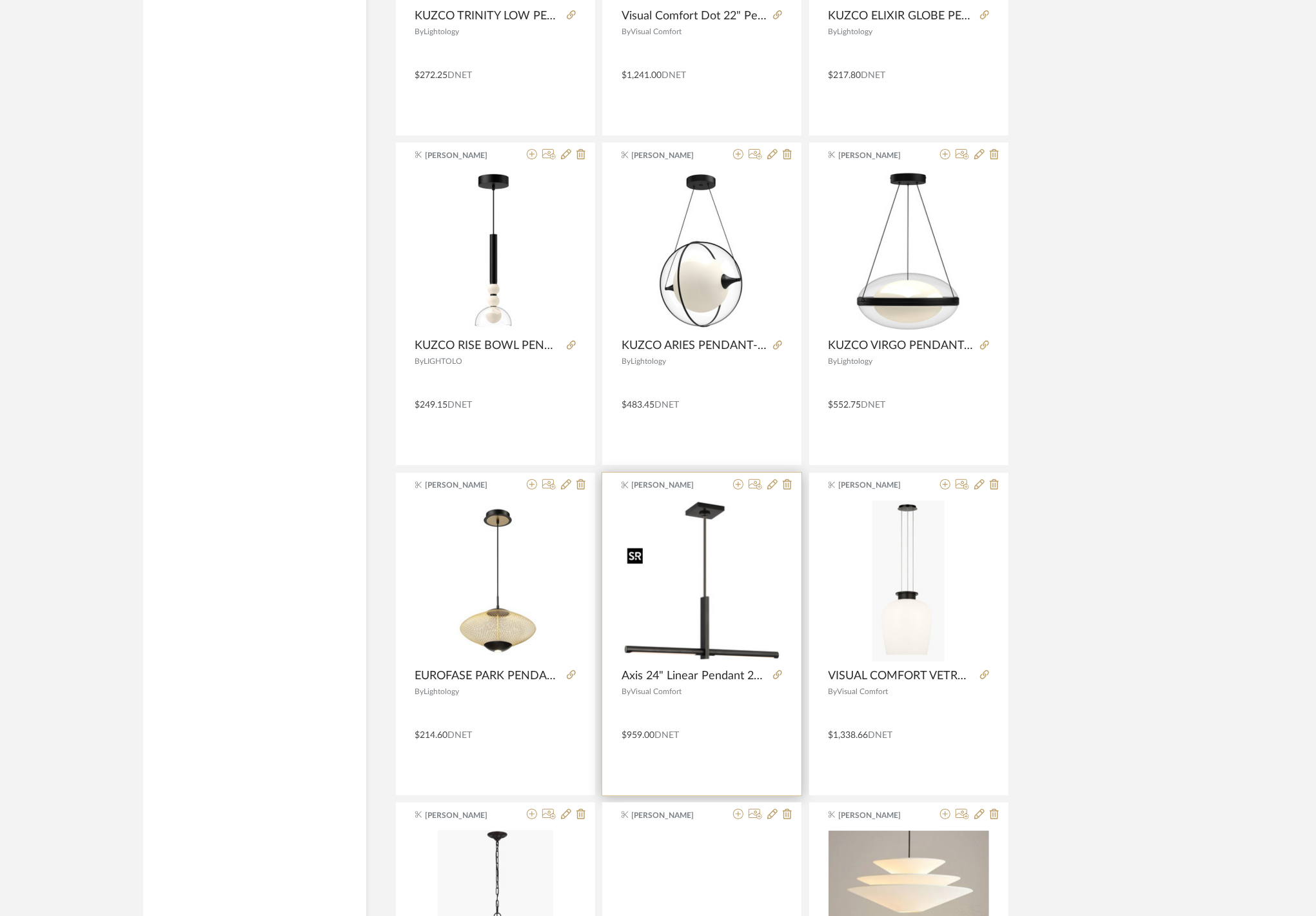
scroll to position [32350, 0]
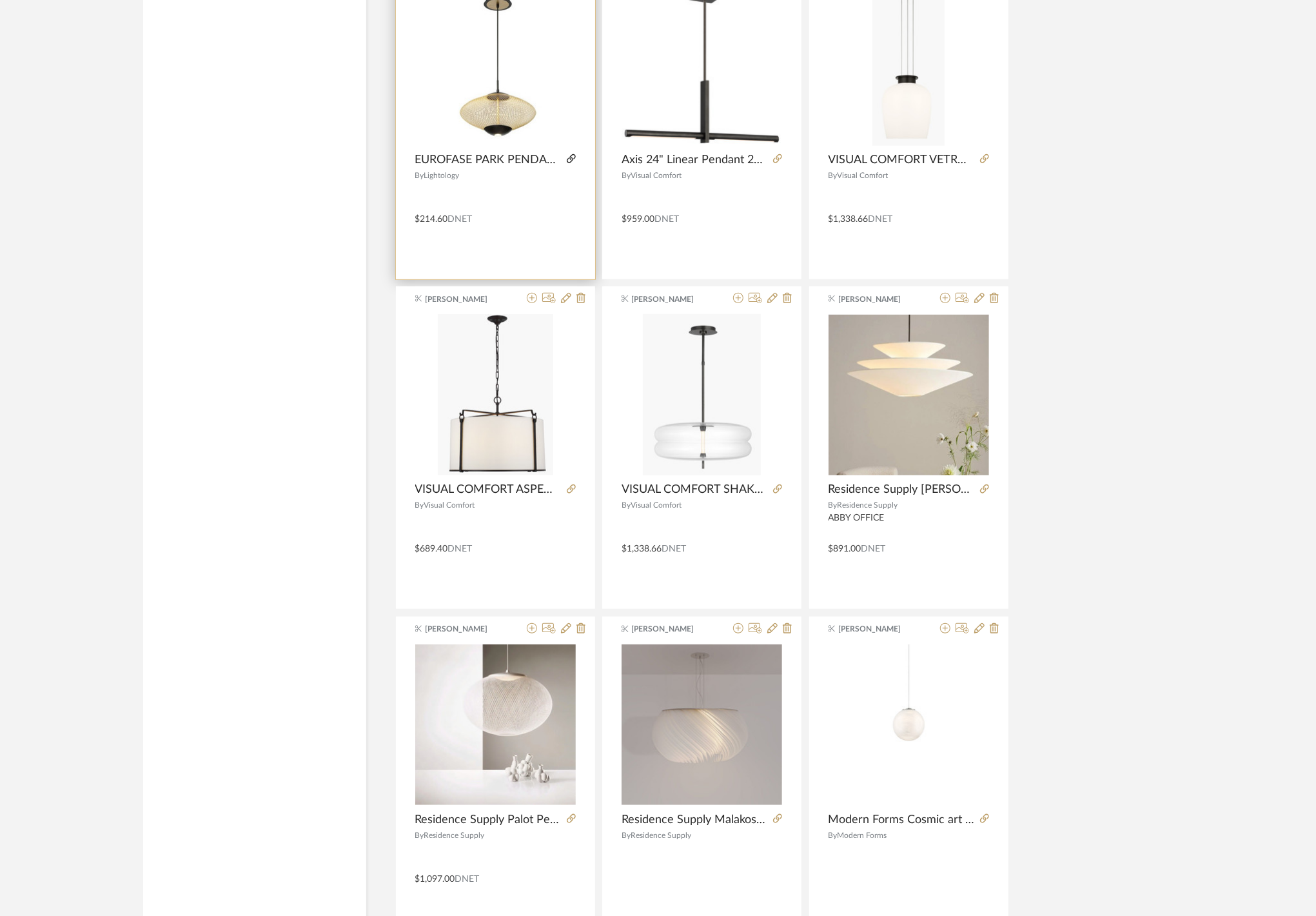
click at [568, 163] on icon at bounding box center [571, 159] width 9 height 9
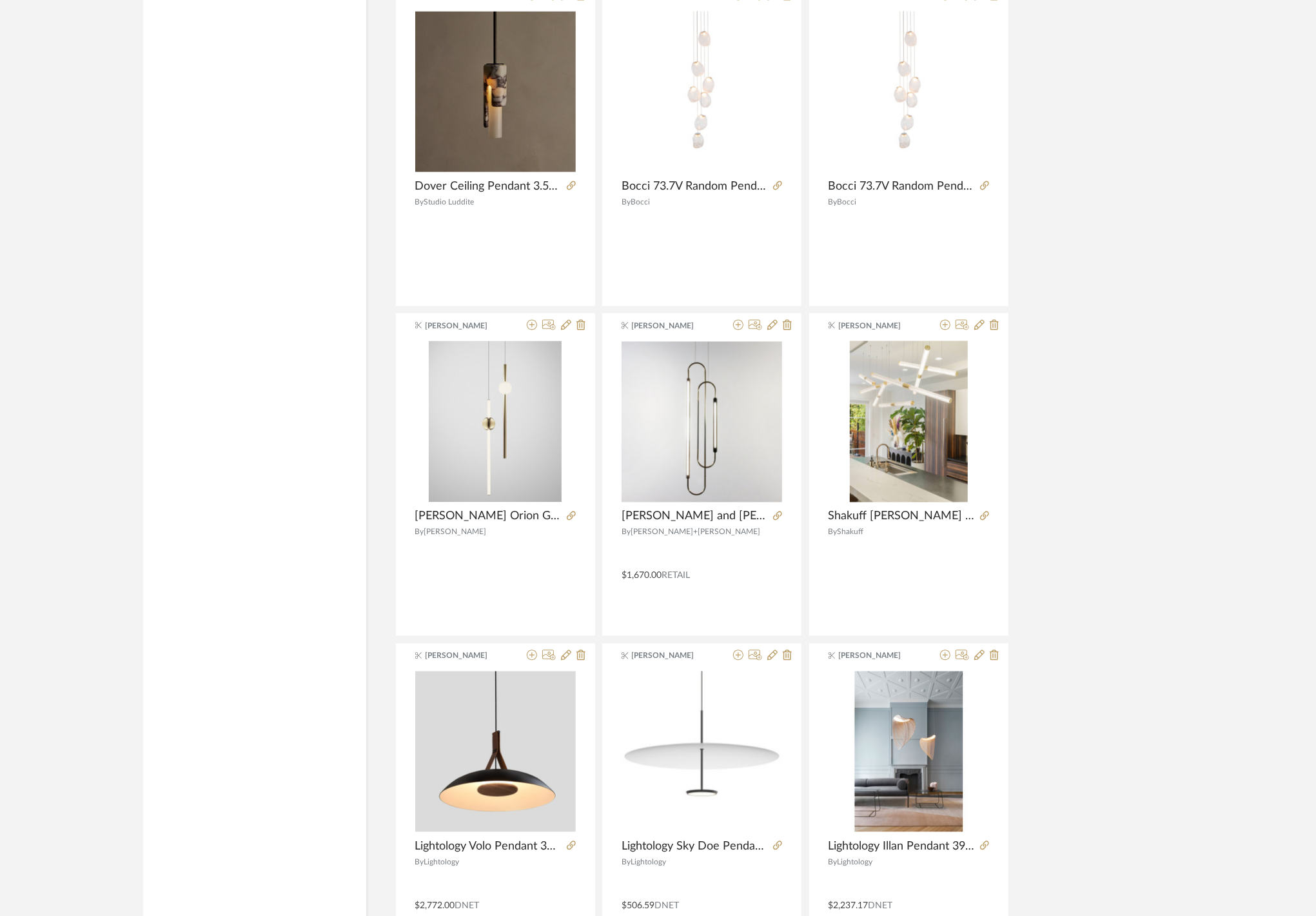
scroll to position [29082, 0]
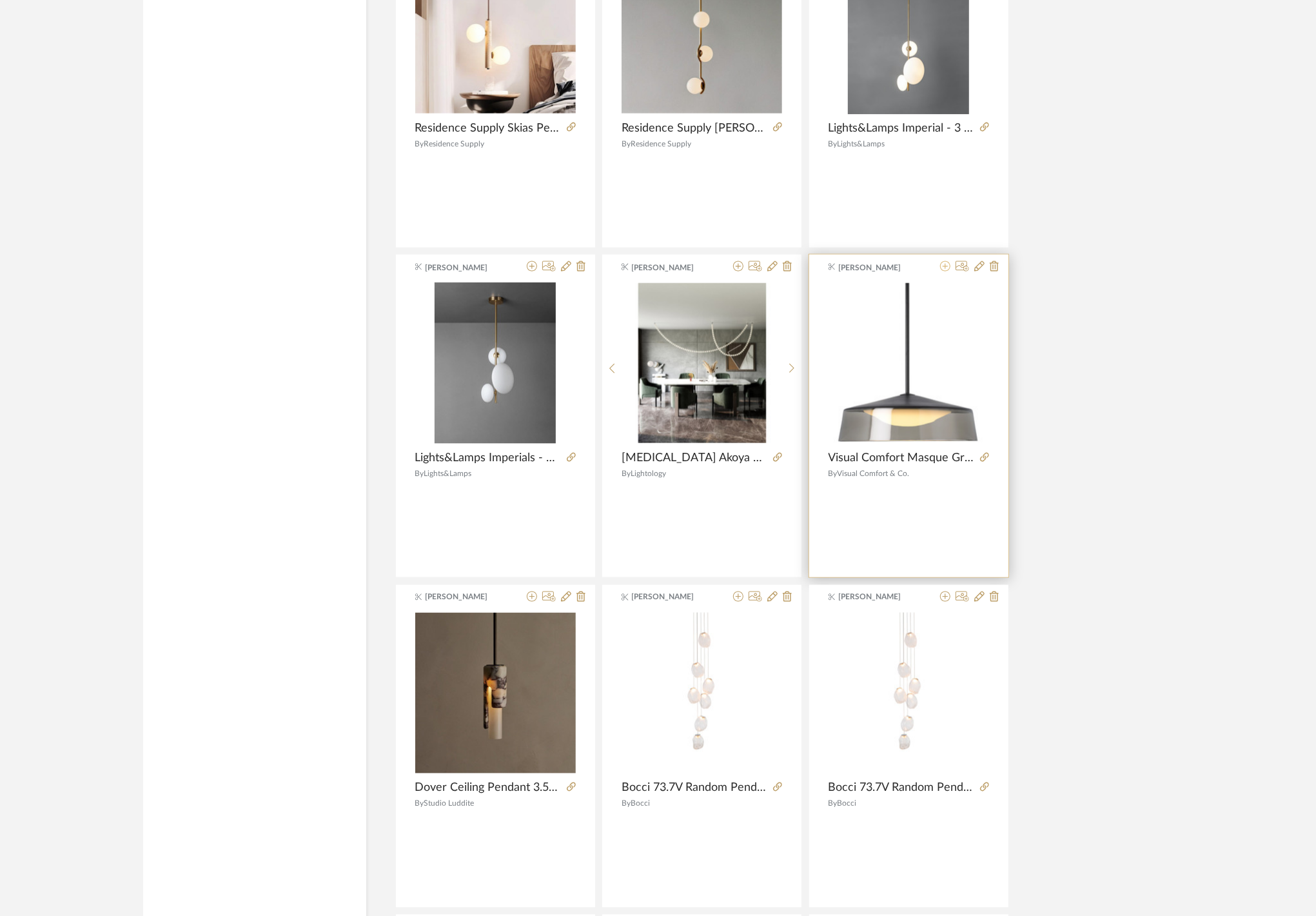
click at [942, 272] on icon at bounding box center [945, 266] width 10 height 10
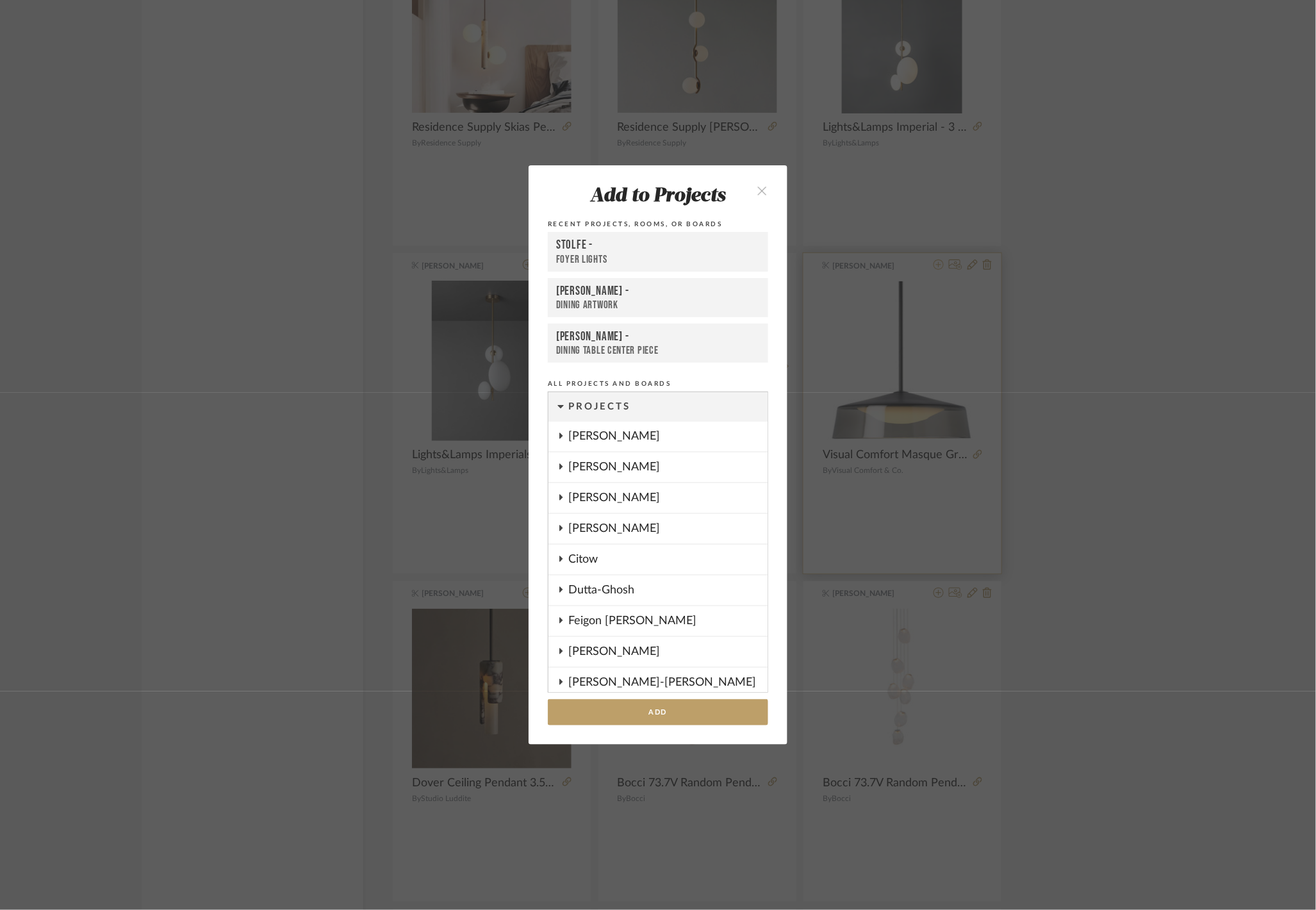
scroll to position [1024, 0]
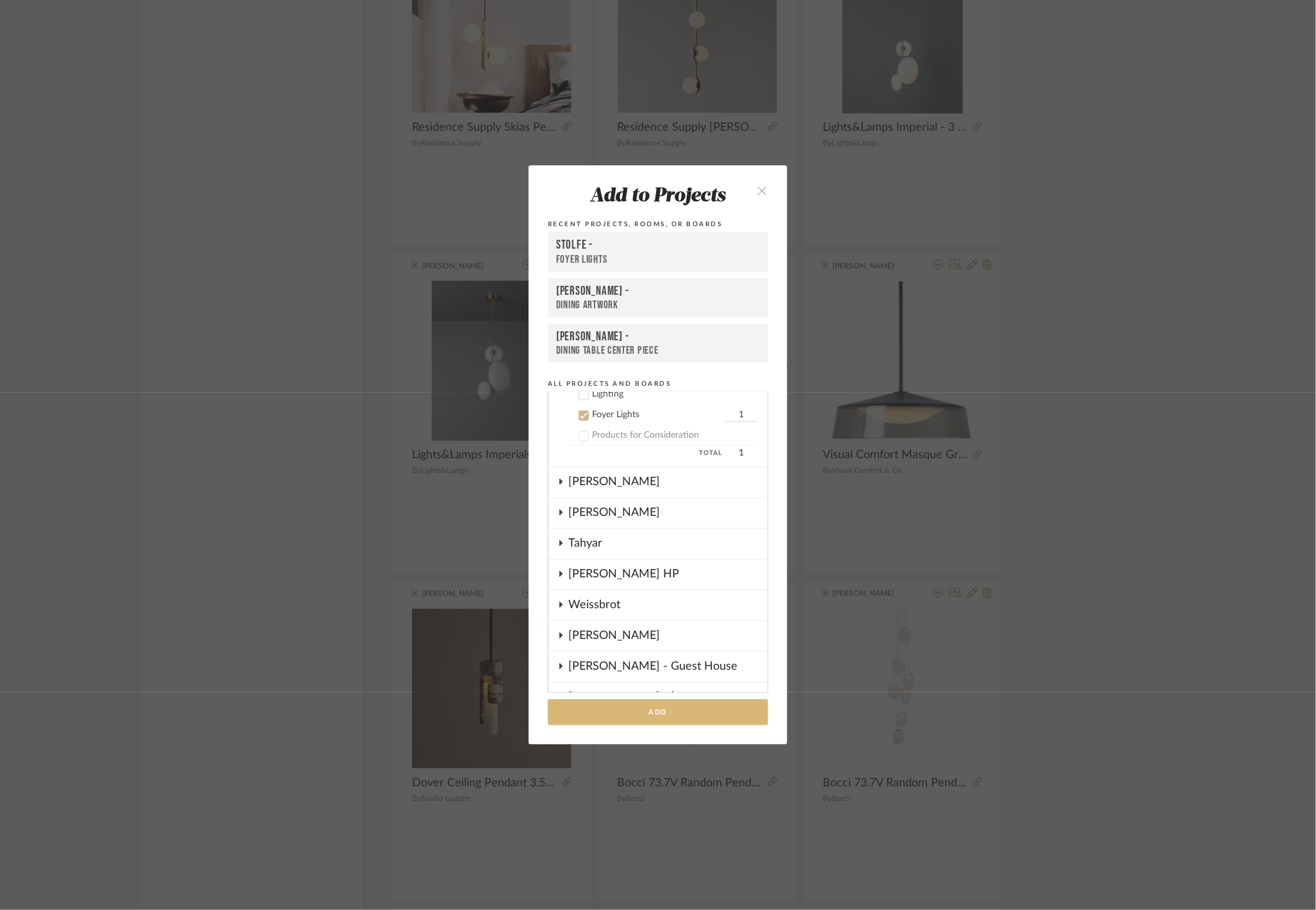
click at [678, 710] on button "Add" at bounding box center [658, 712] width 220 height 26
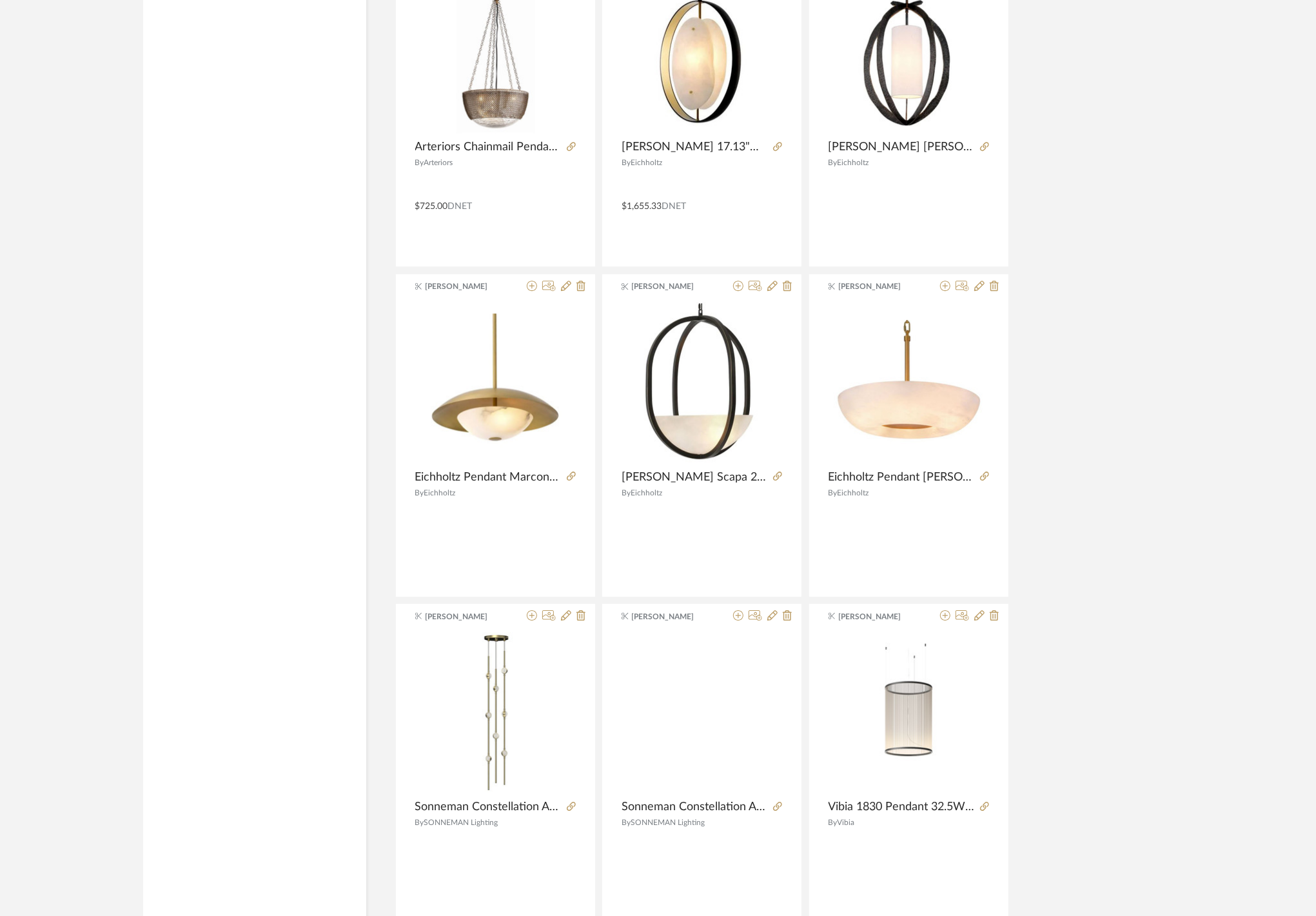
scroll to position [34930, 0]
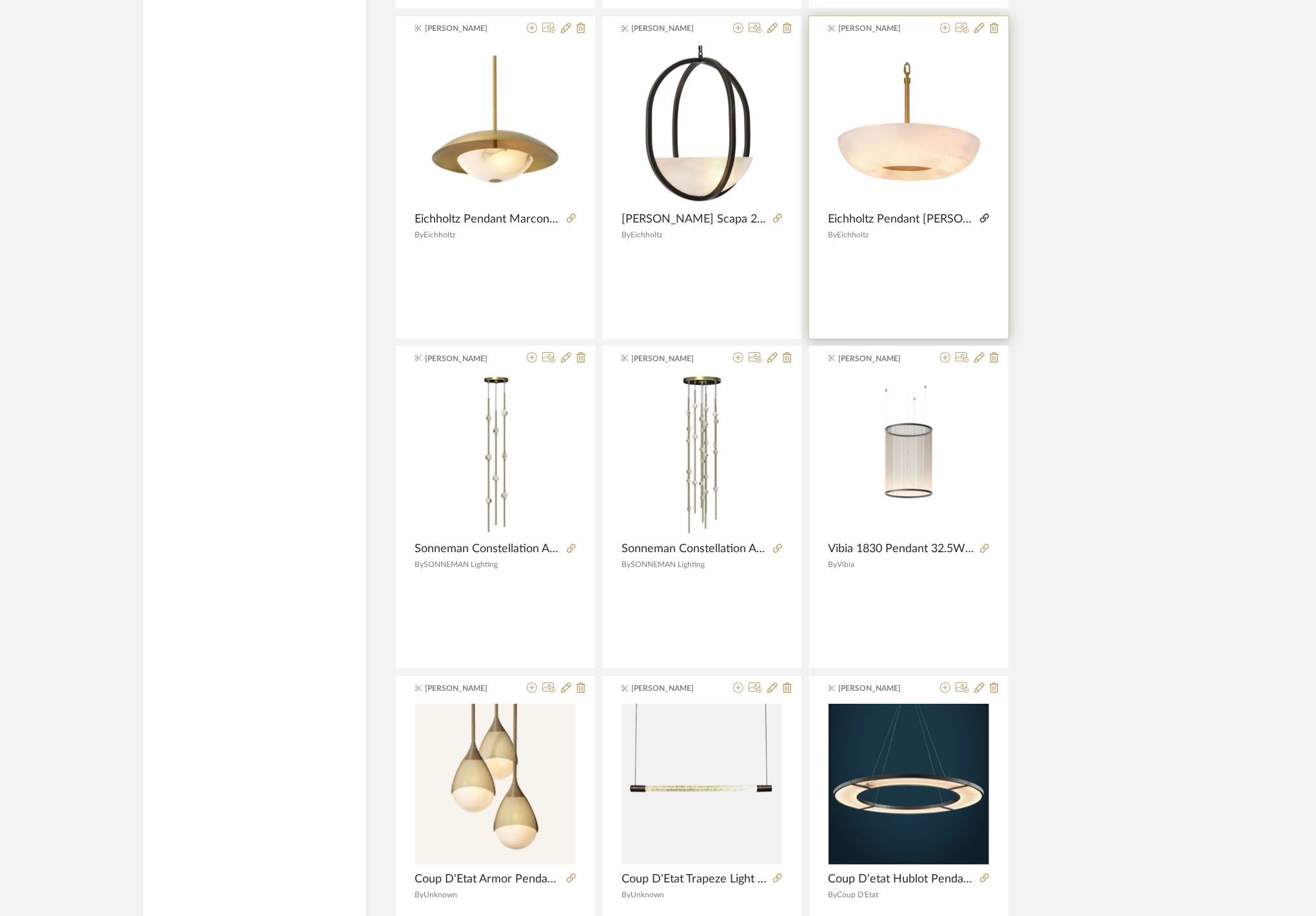
click at [987, 223] on icon at bounding box center [984, 218] width 9 height 9
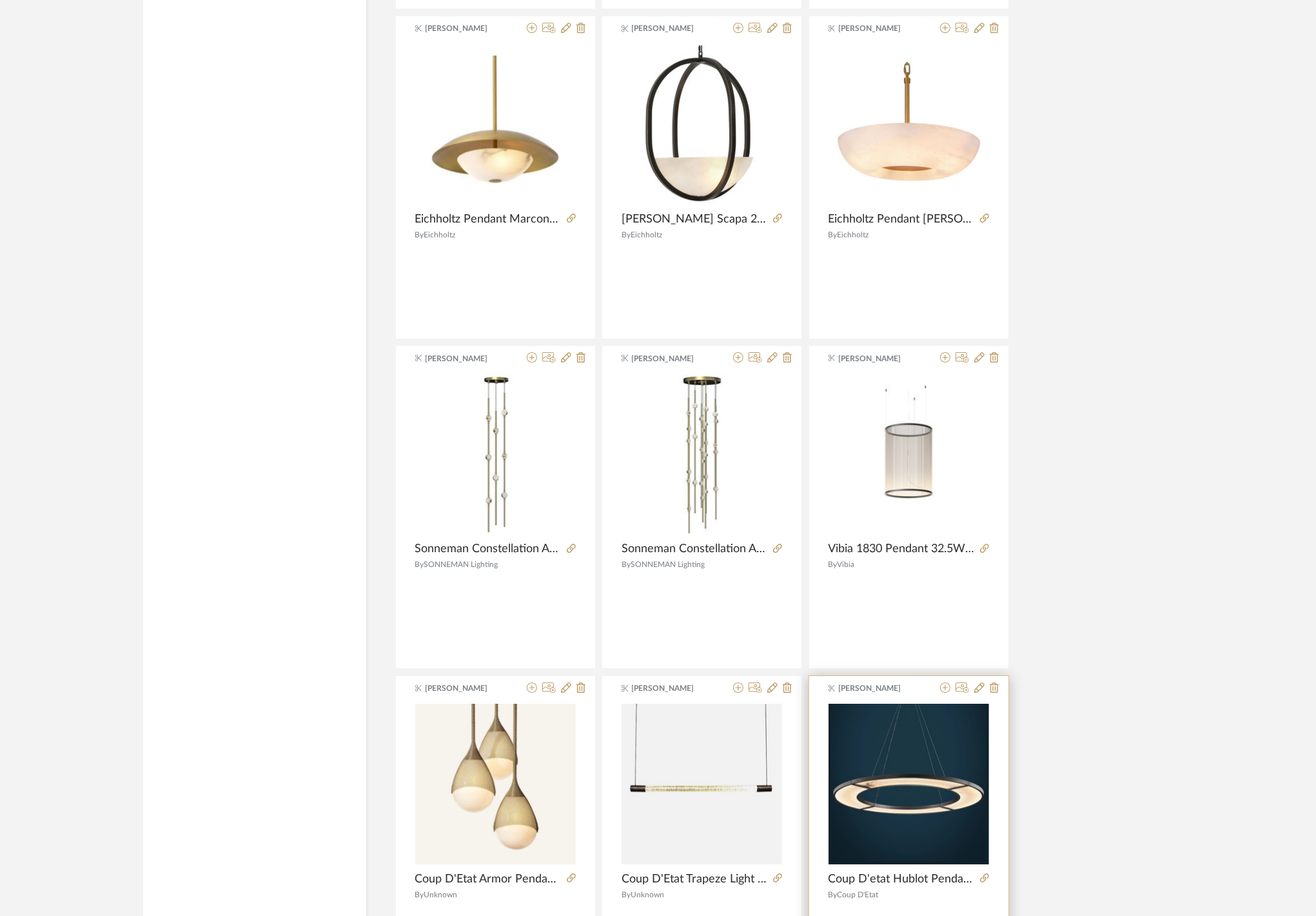
scroll to position [35195, 0]
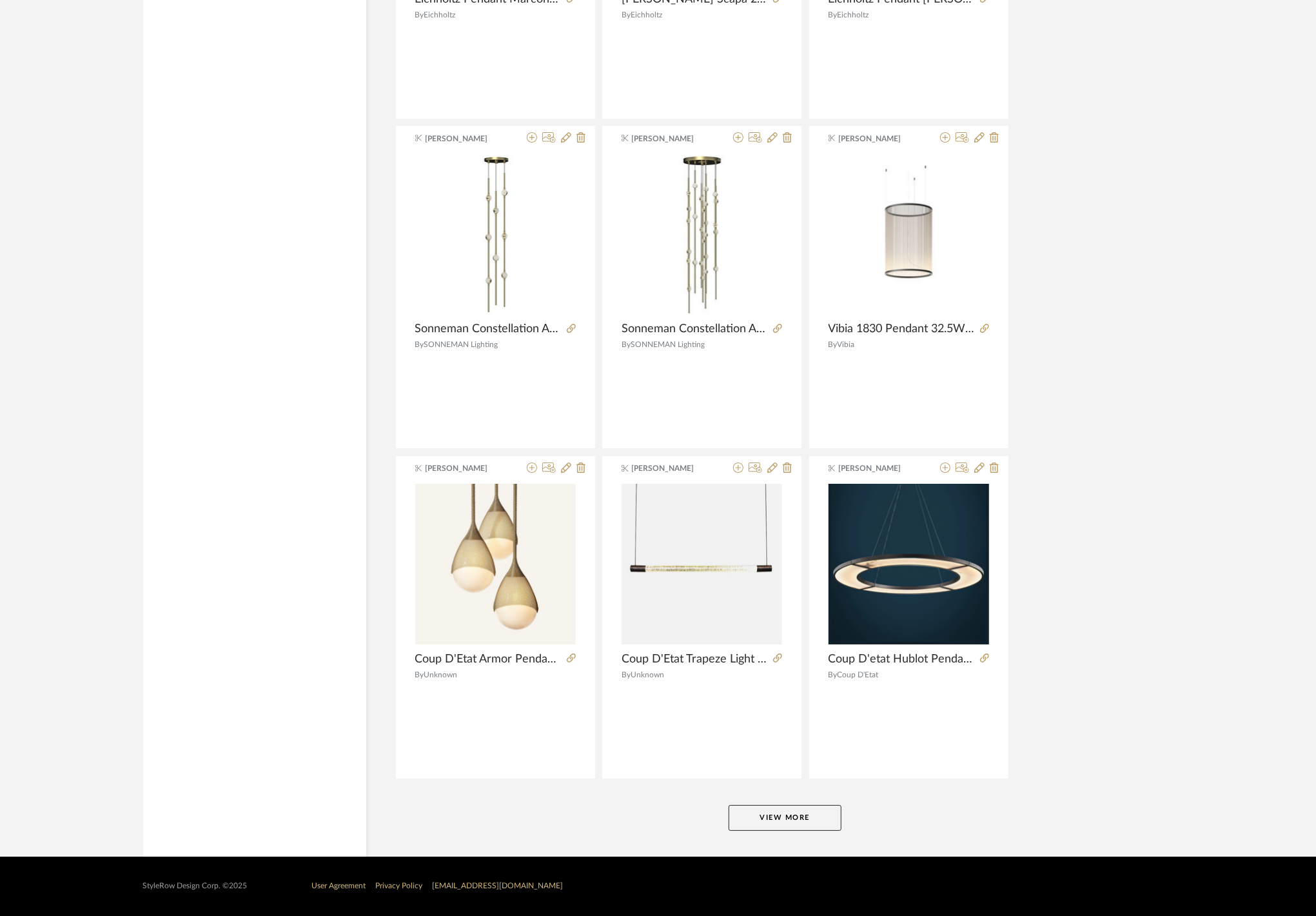
click at [795, 813] on button "View More" at bounding box center [786, 817] width 113 height 26
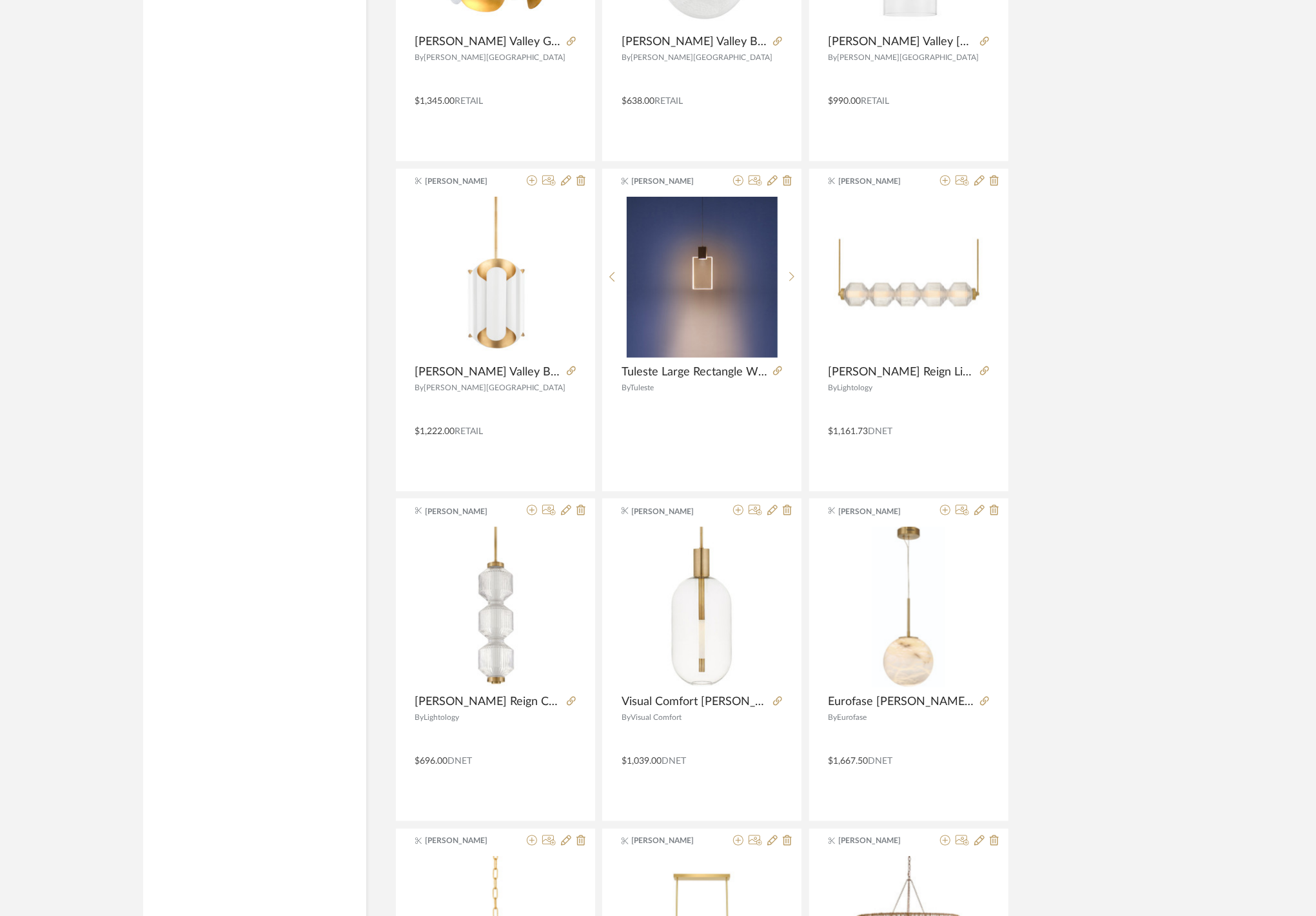
scroll to position [0, 0]
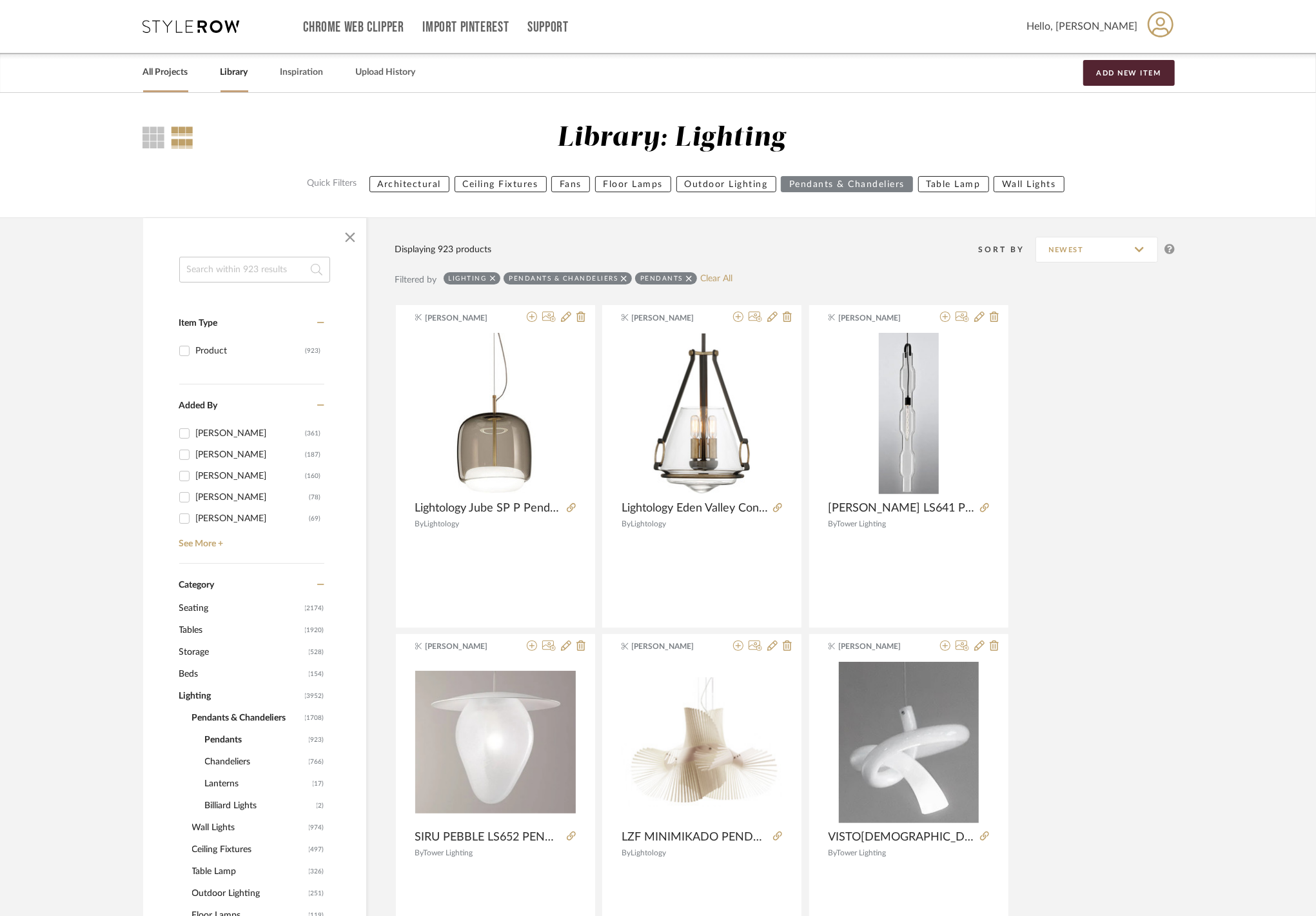
click at [163, 67] on link "All Projects" at bounding box center [165, 73] width 45 height 17
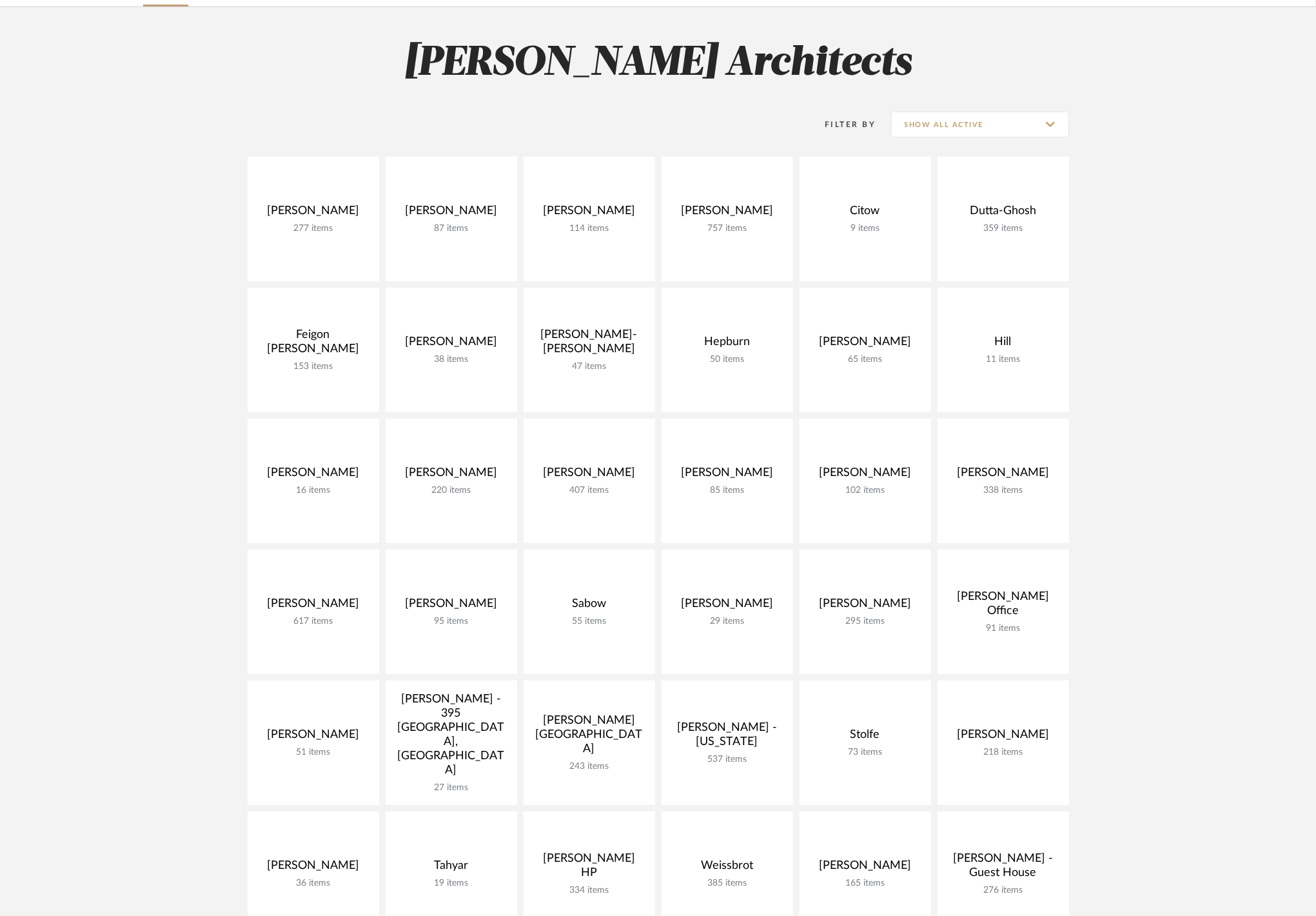
scroll to position [429, 0]
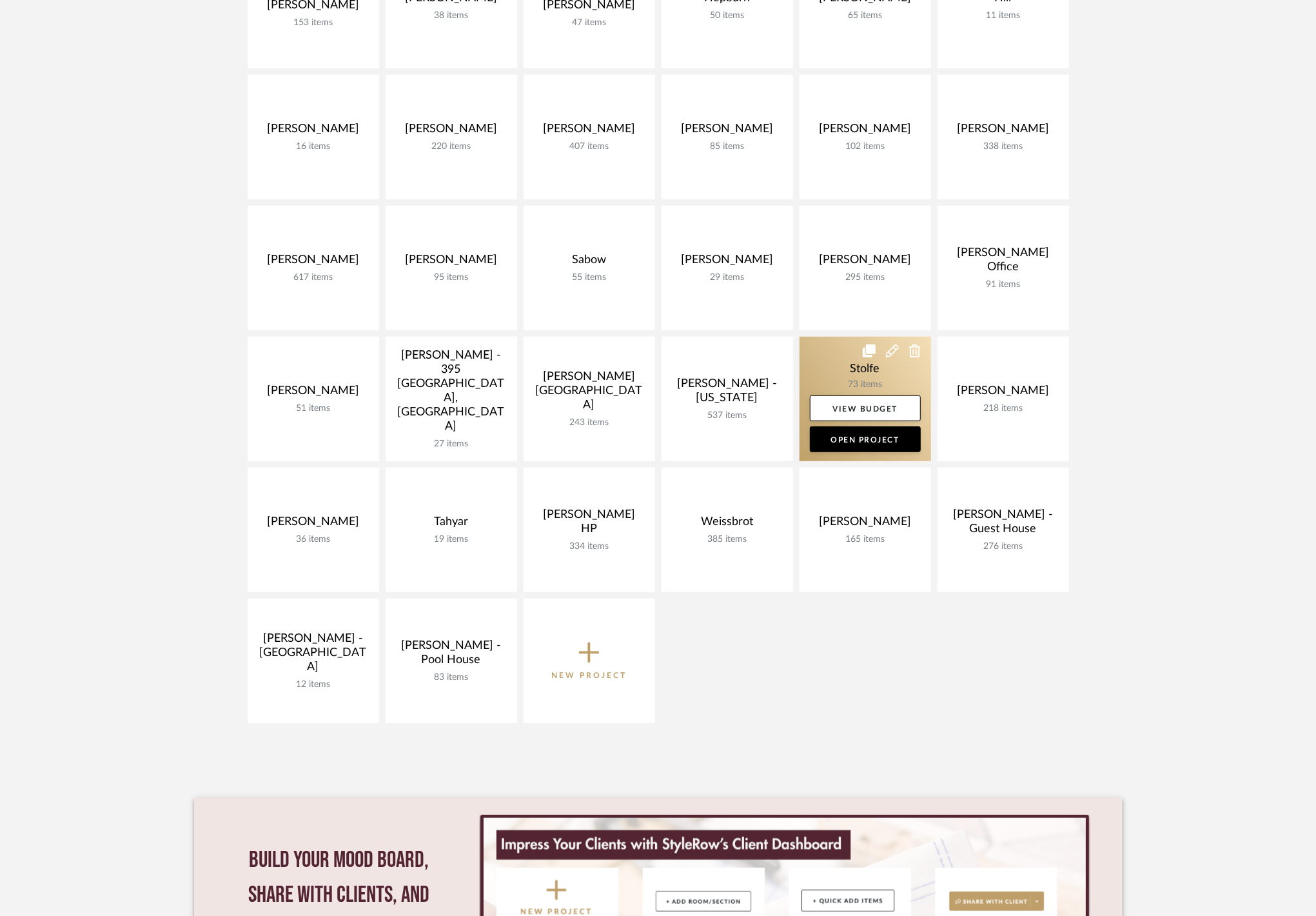
click at [872, 374] on link at bounding box center [865, 398] width 132 height 124
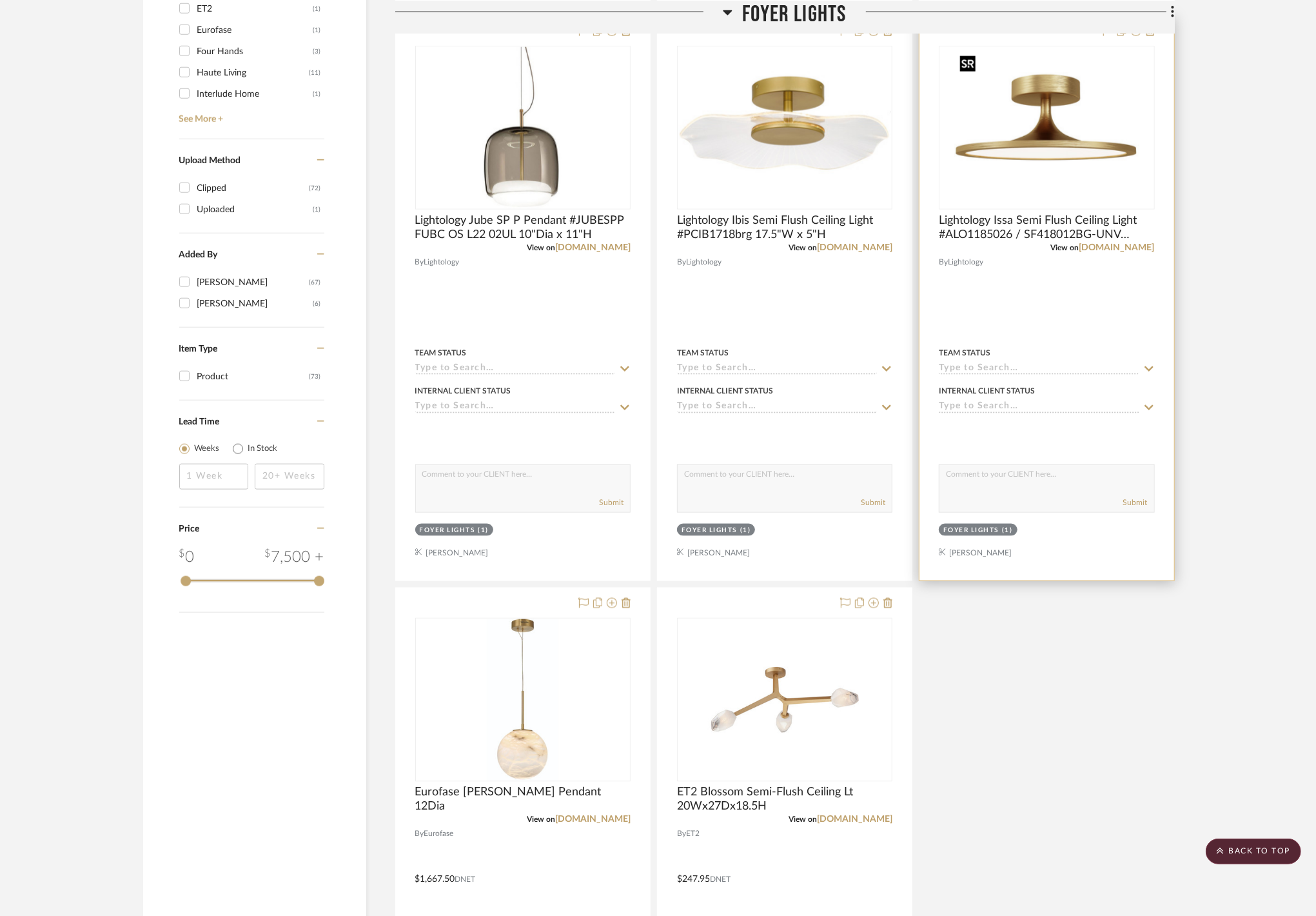
scroll to position [1548, 0]
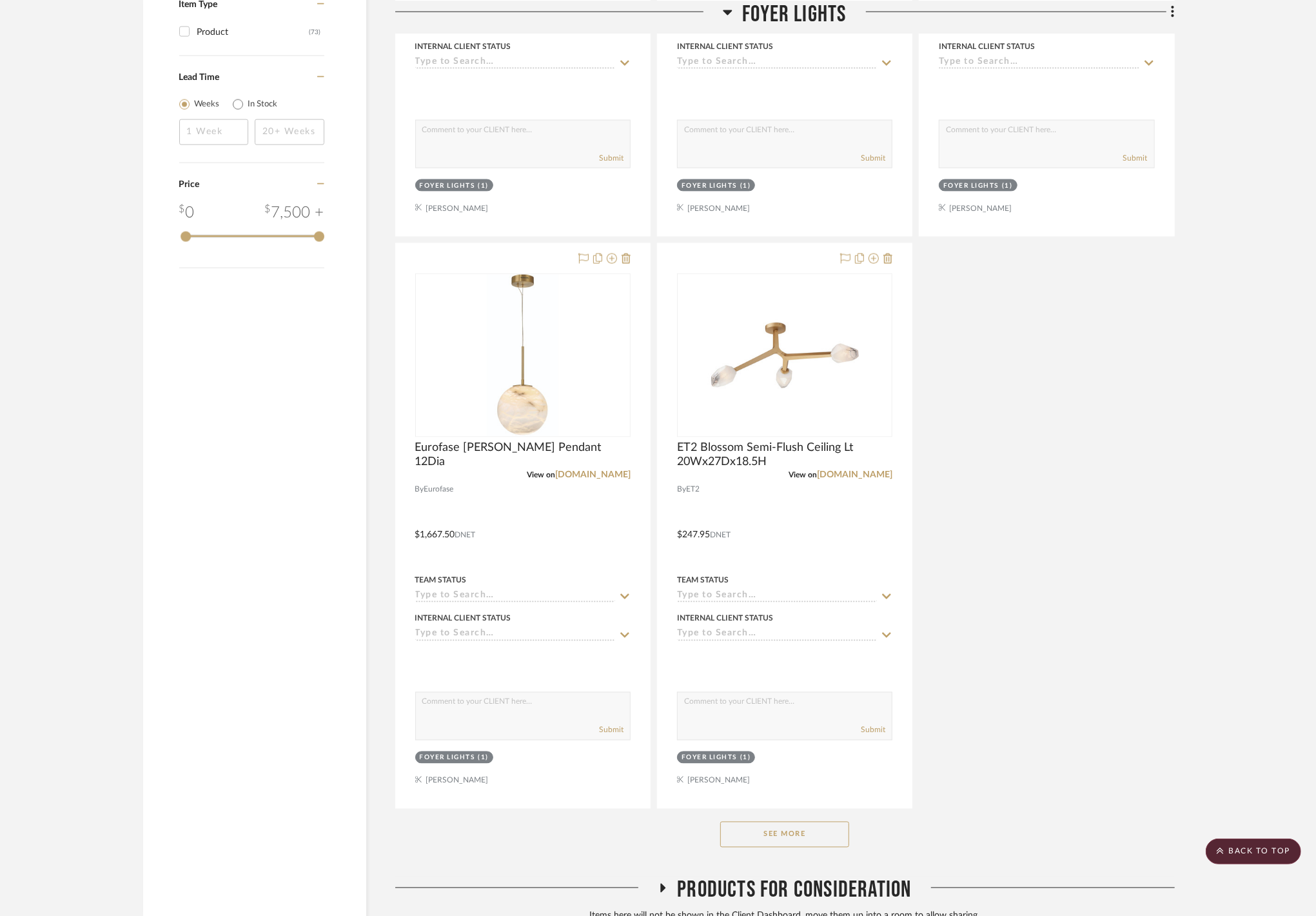
click at [802, 831] on button "See More" at bounding box center [785, 835] width 129 height 26
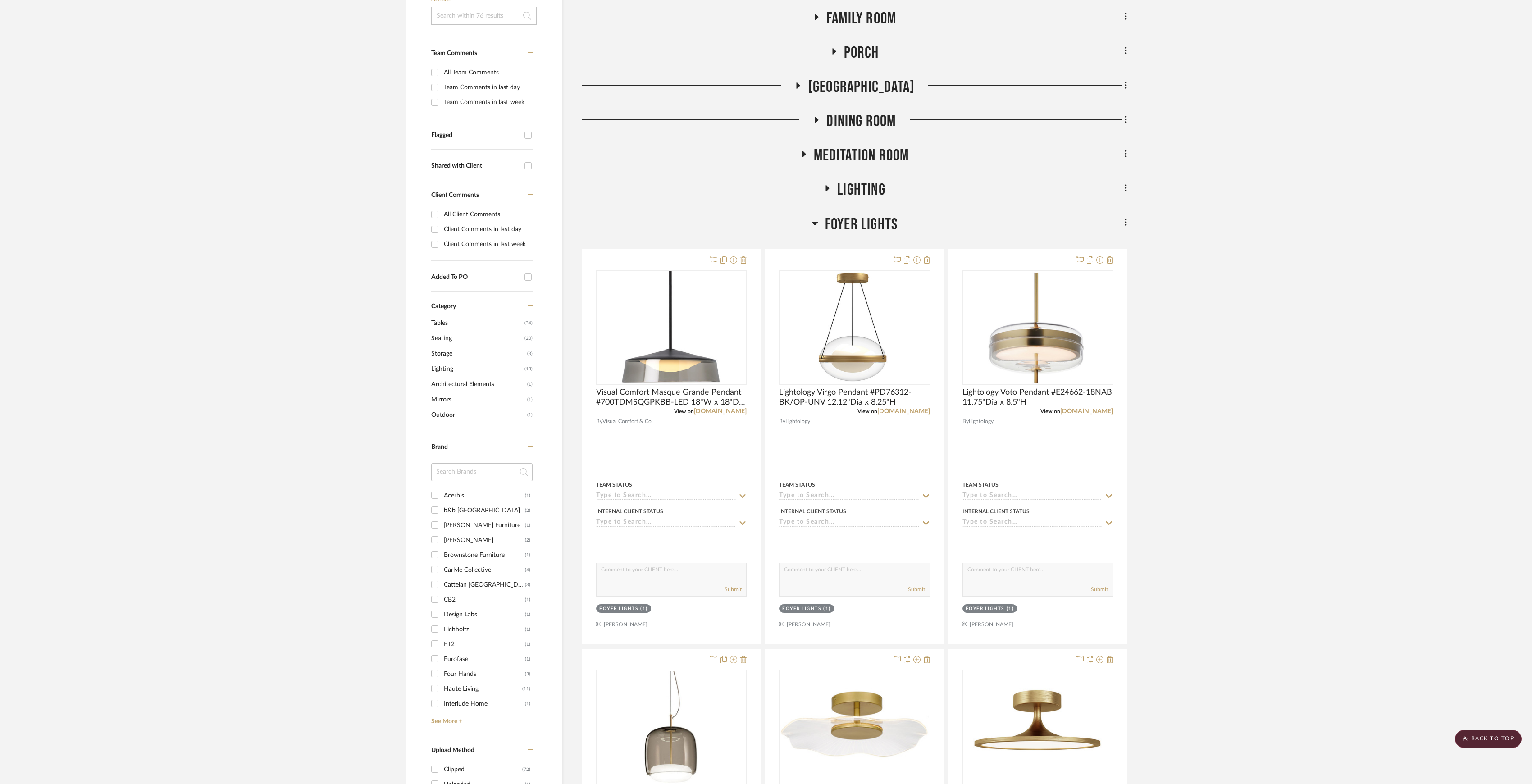
scroll to position [0, 0]
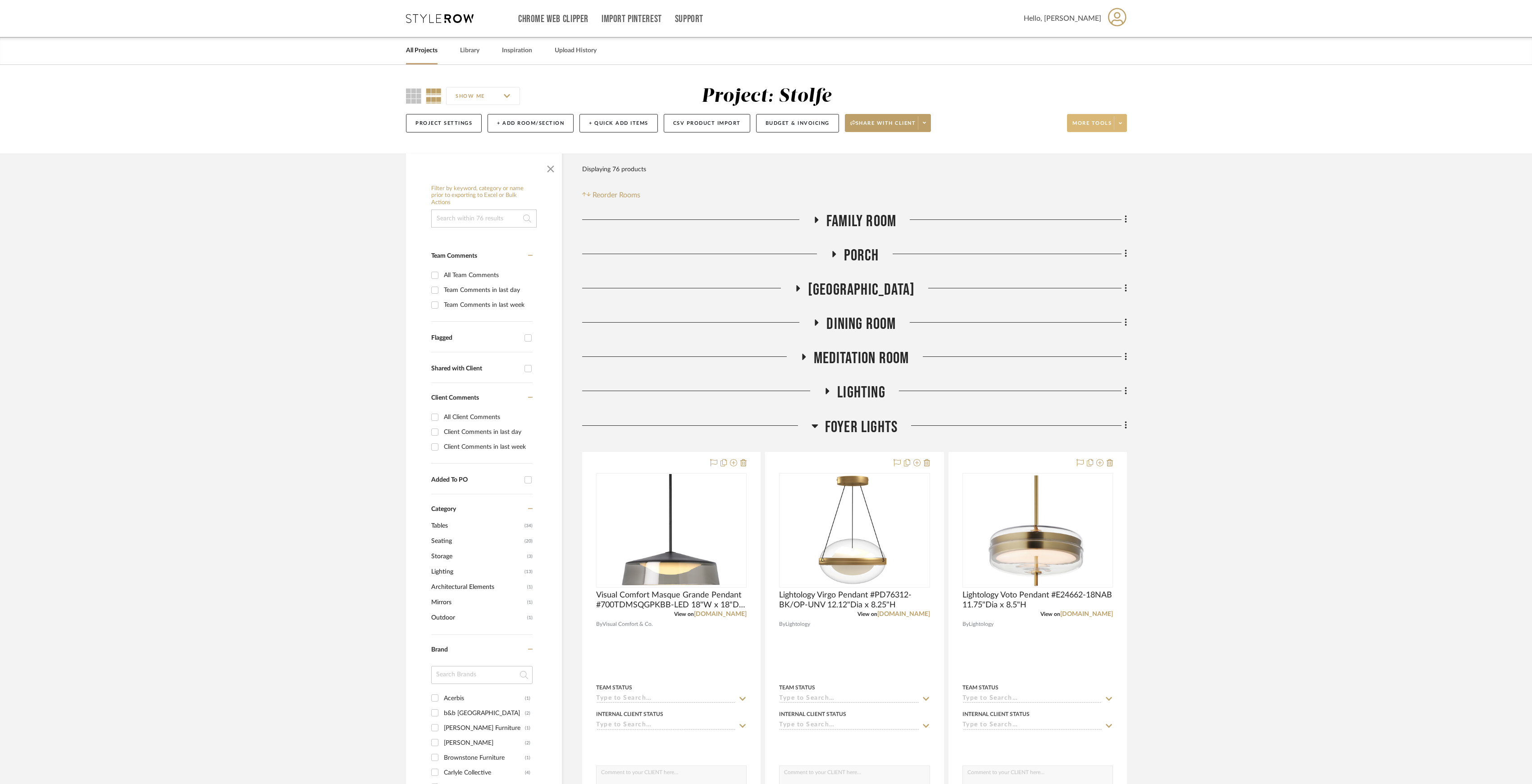
click at [925, 127] on span at bounding box center [1120, 123] width 13 height 14
click at [925, 239] on span "Export Presentation" at bounding box center [1105, 236] width 58 height 8
